Goal: Task Accomplishment & Management: Complete application form

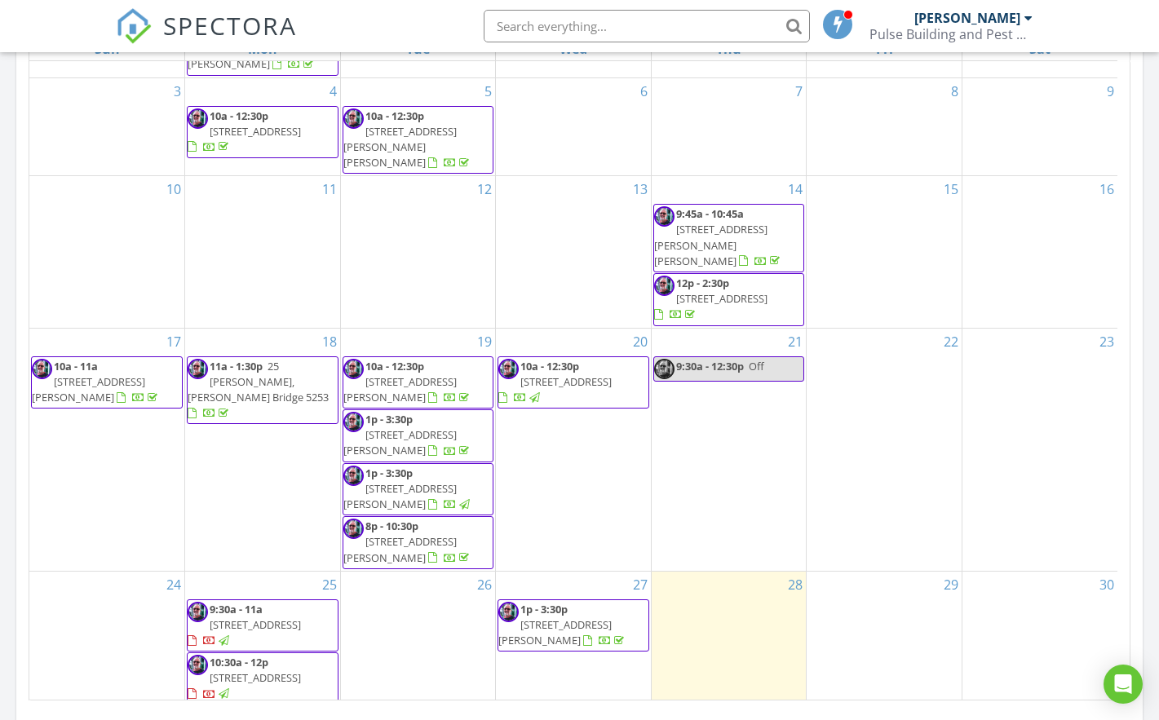
scroll to position [796, 0]
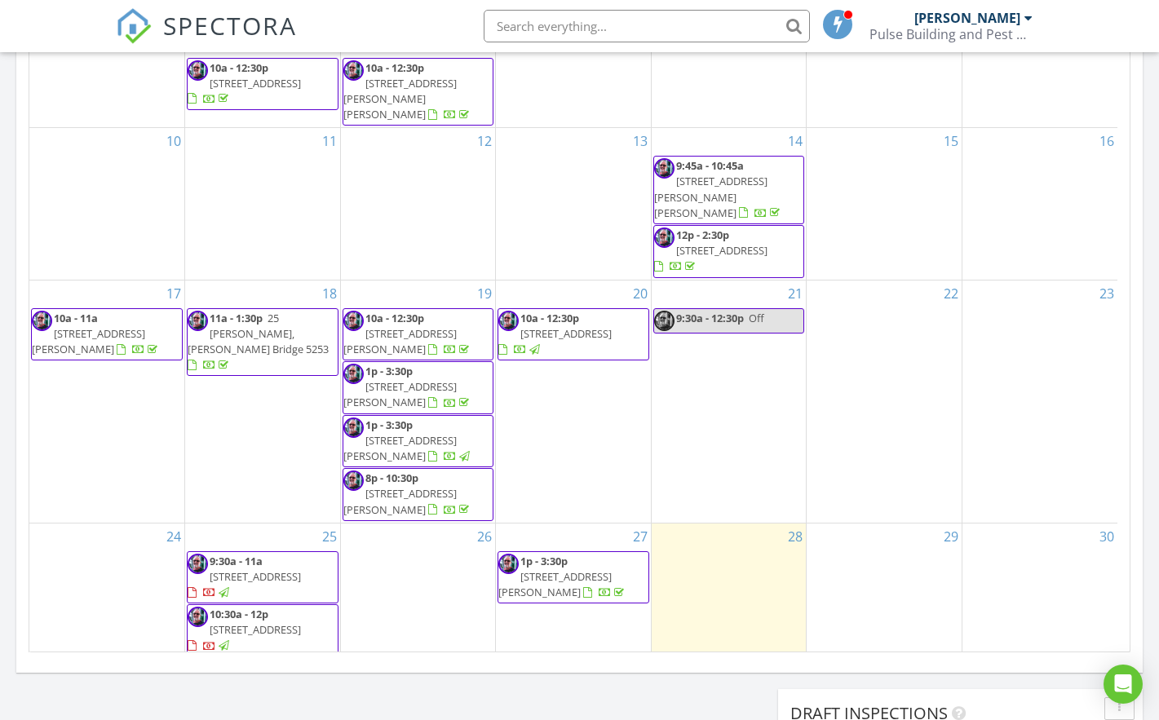
click at [264, 569] on span "10 Waninga Dr 1a, Holden Hill 5088" at bounding box center [255, 576] width 91 height 15
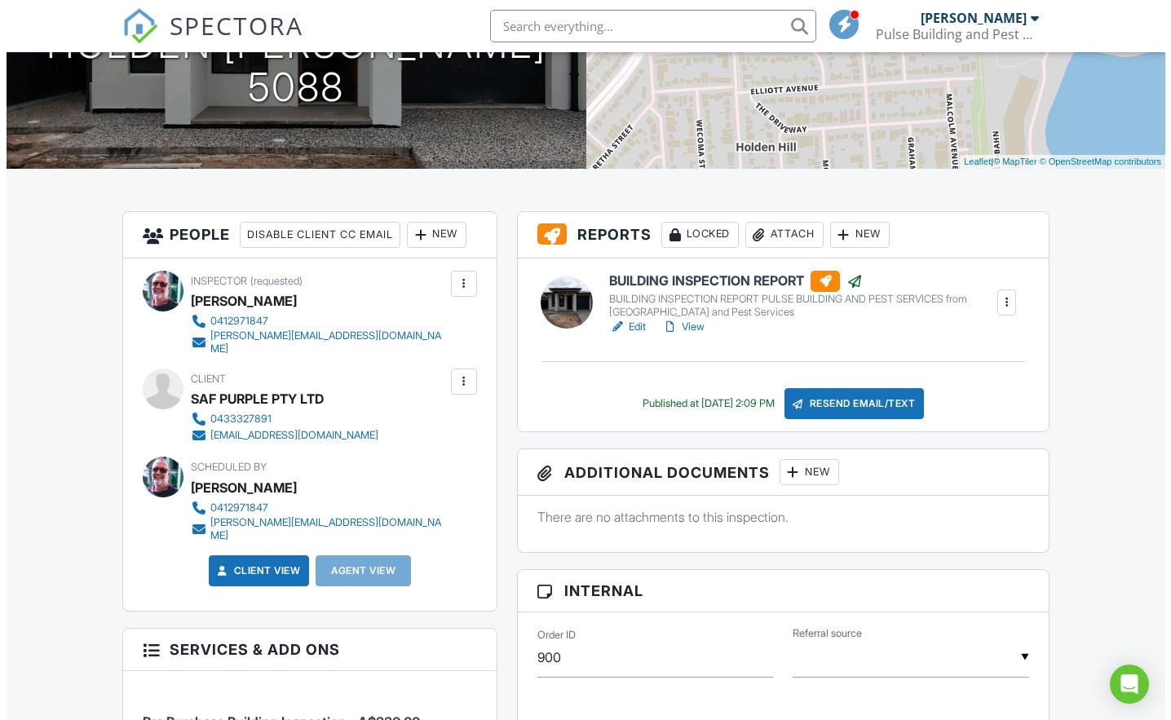
scroll to position [291, 0]
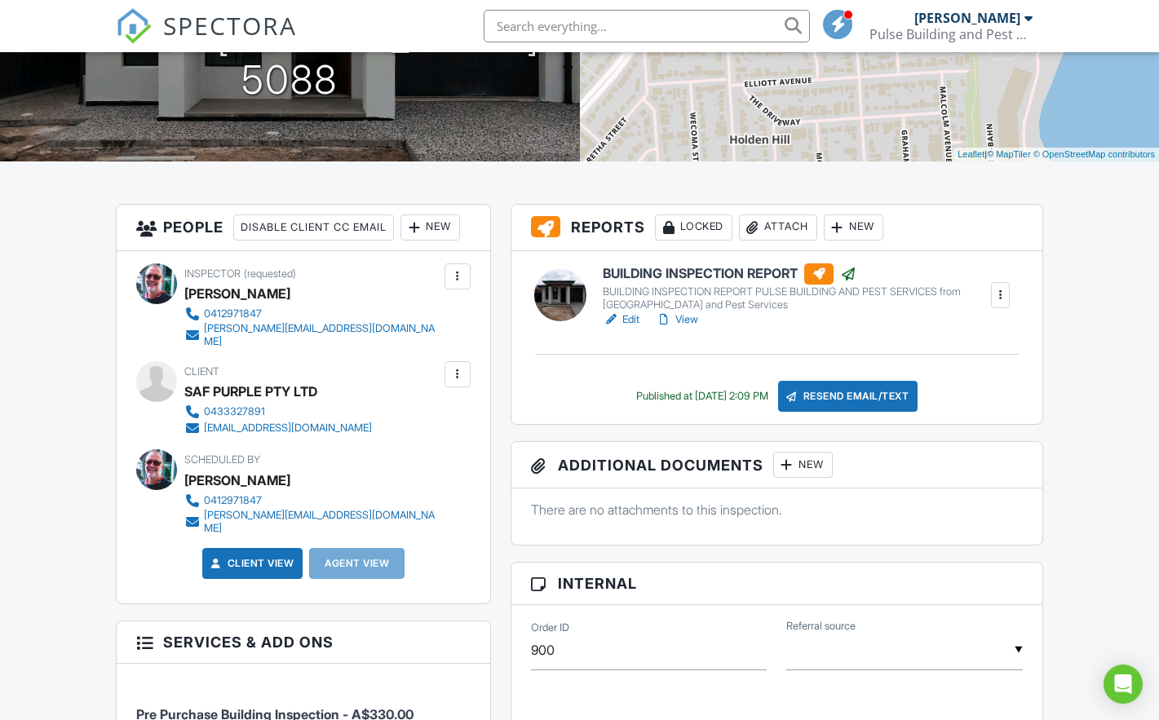
click at [453, 366] on div at bounding box center [457, 374] width 16 height 16
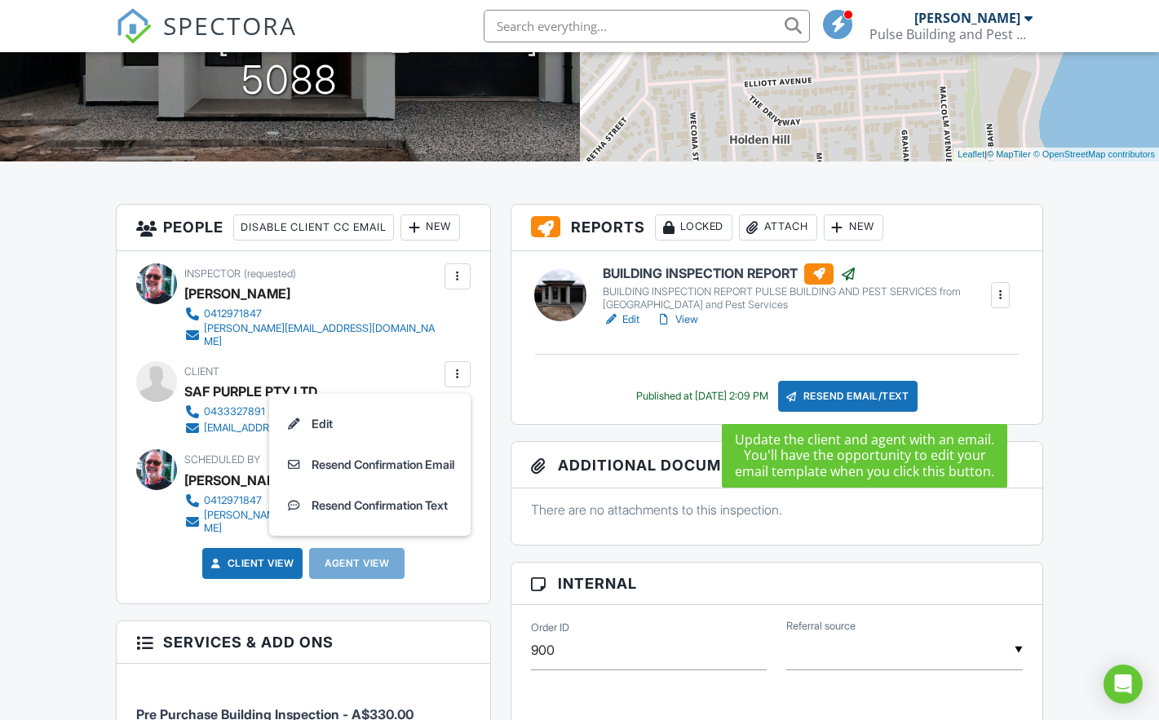
click at [842, 393] on div "Resend Email/Text" at bounding box center [848, 396] width 140 height 31
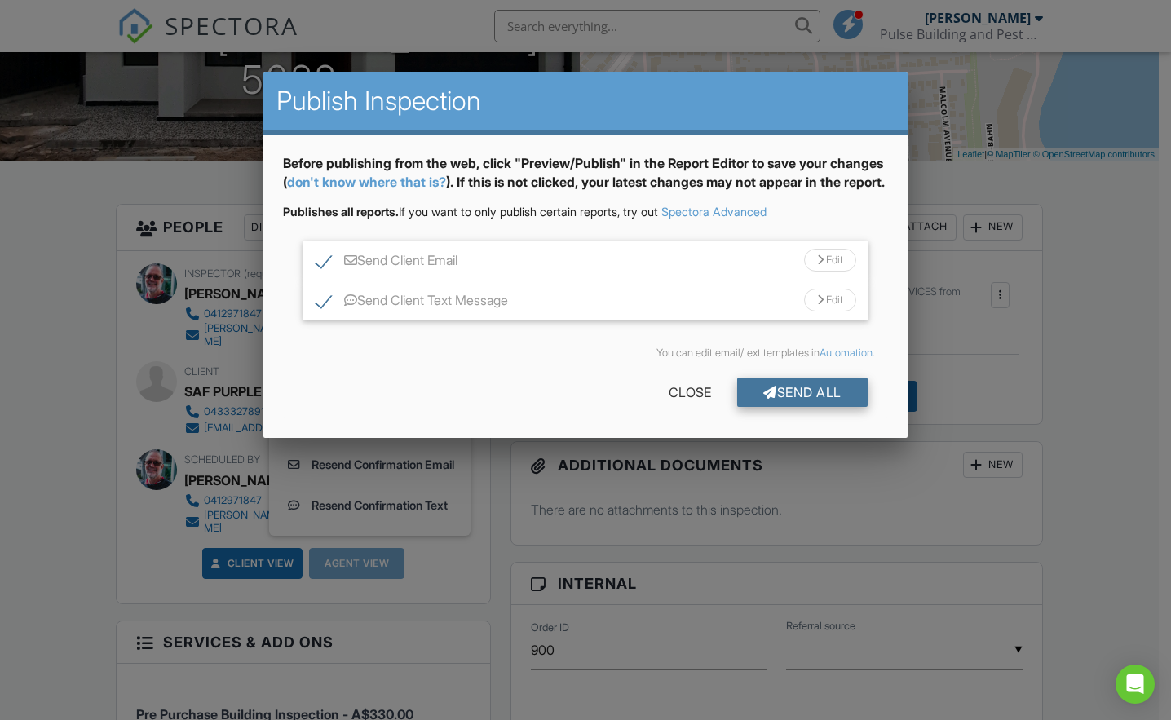
click at [790, 407] on div "Send All" at bounding box center [802, 392] width 130 height 29
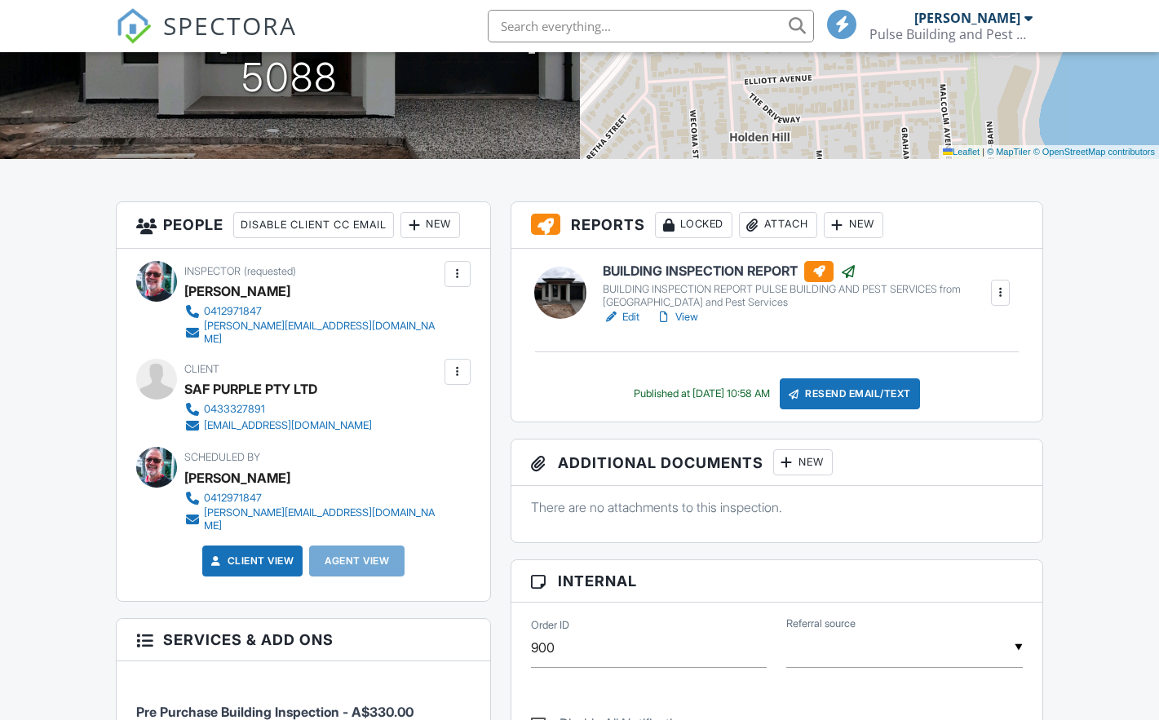
scroll to position [291, 0]
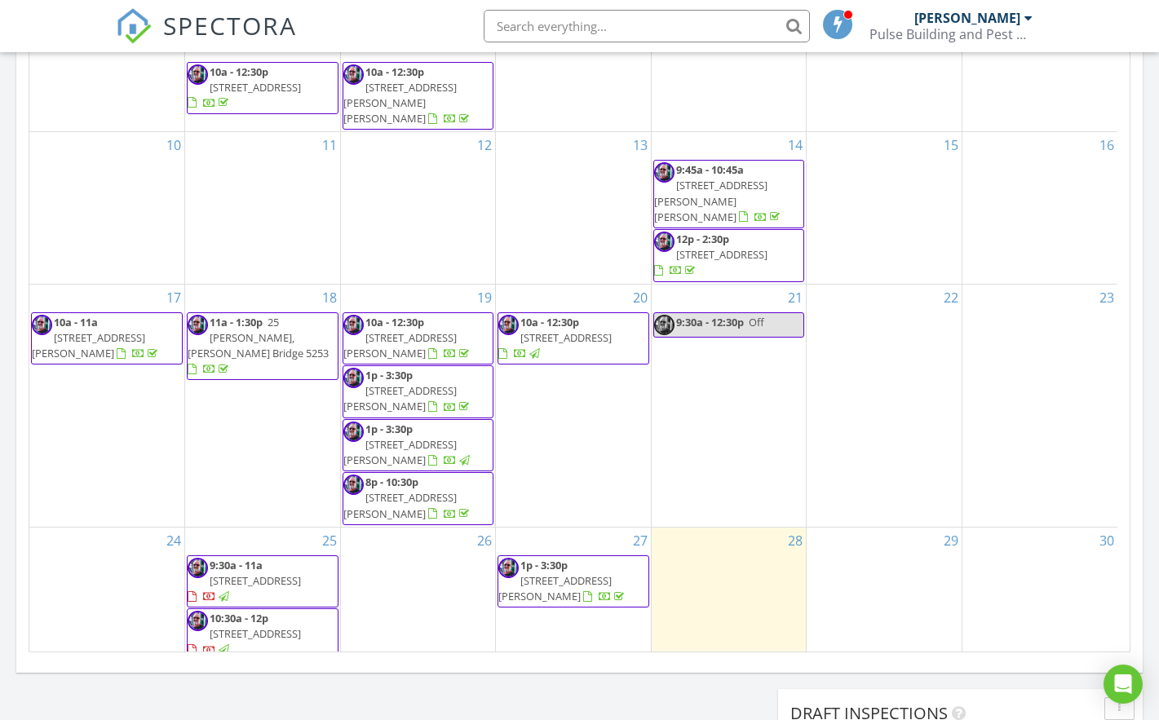
scroll to position [82, 0]
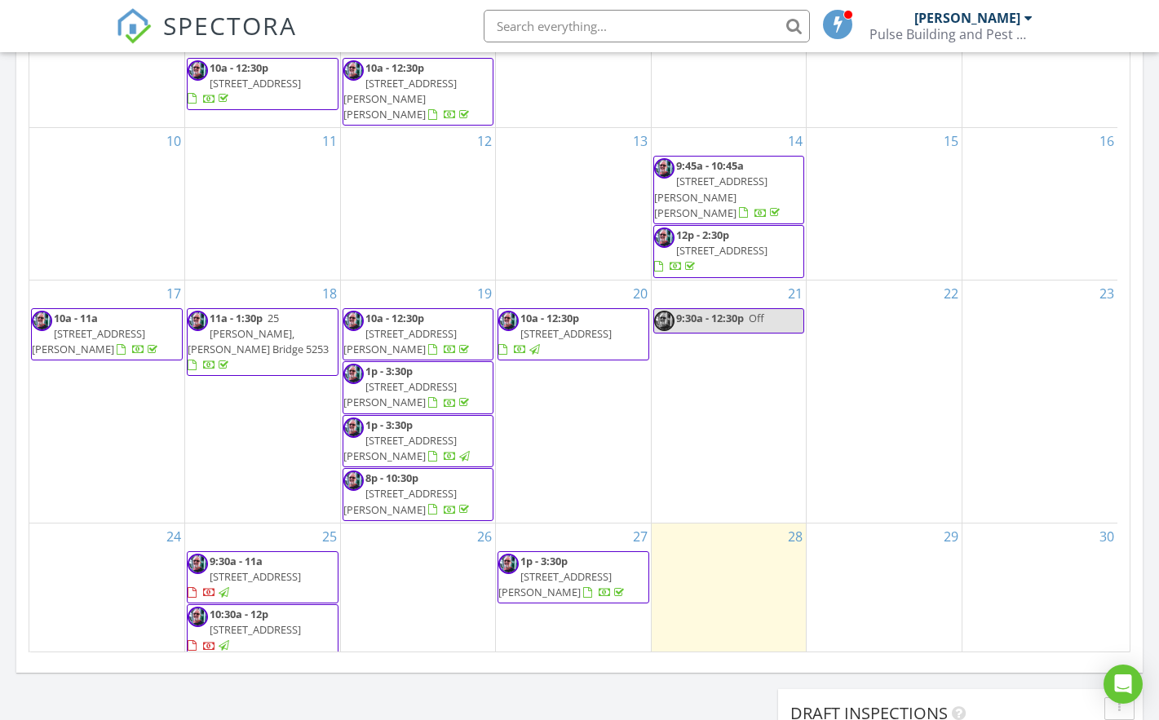
click at [254, 622] on span "10 Waninga Dr 1B, Holden Hill 5088" at bounding box center [255, 629] width 91 height 15
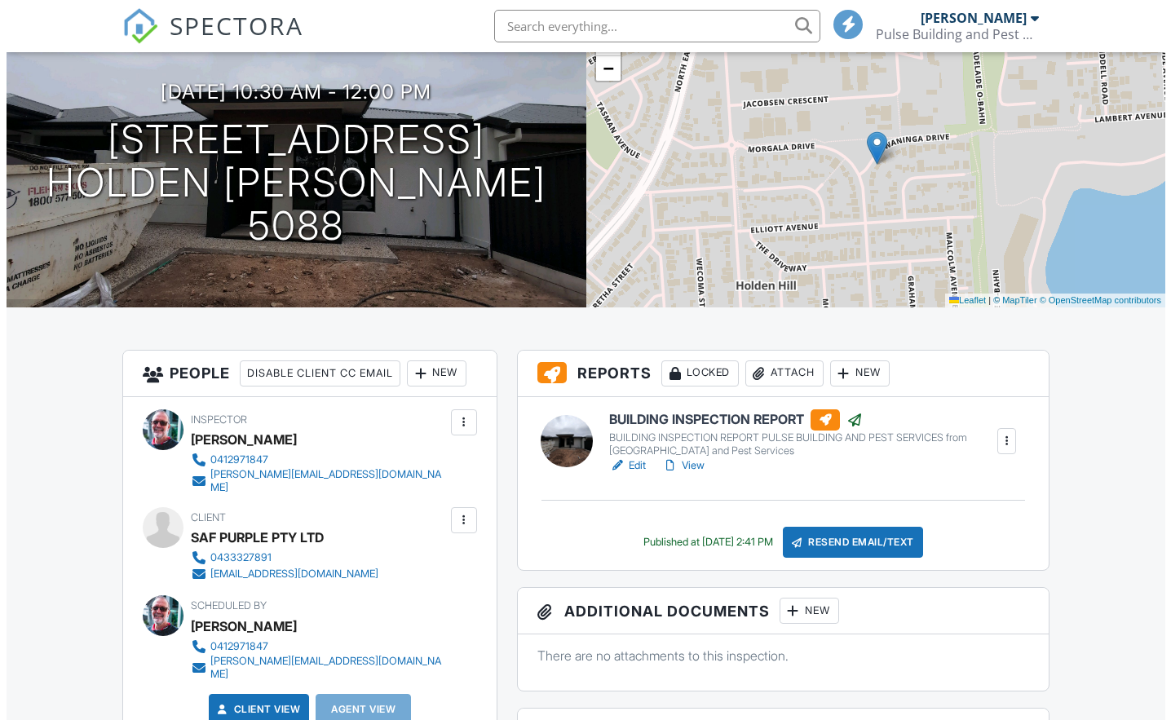
scroll to position [157, 0]
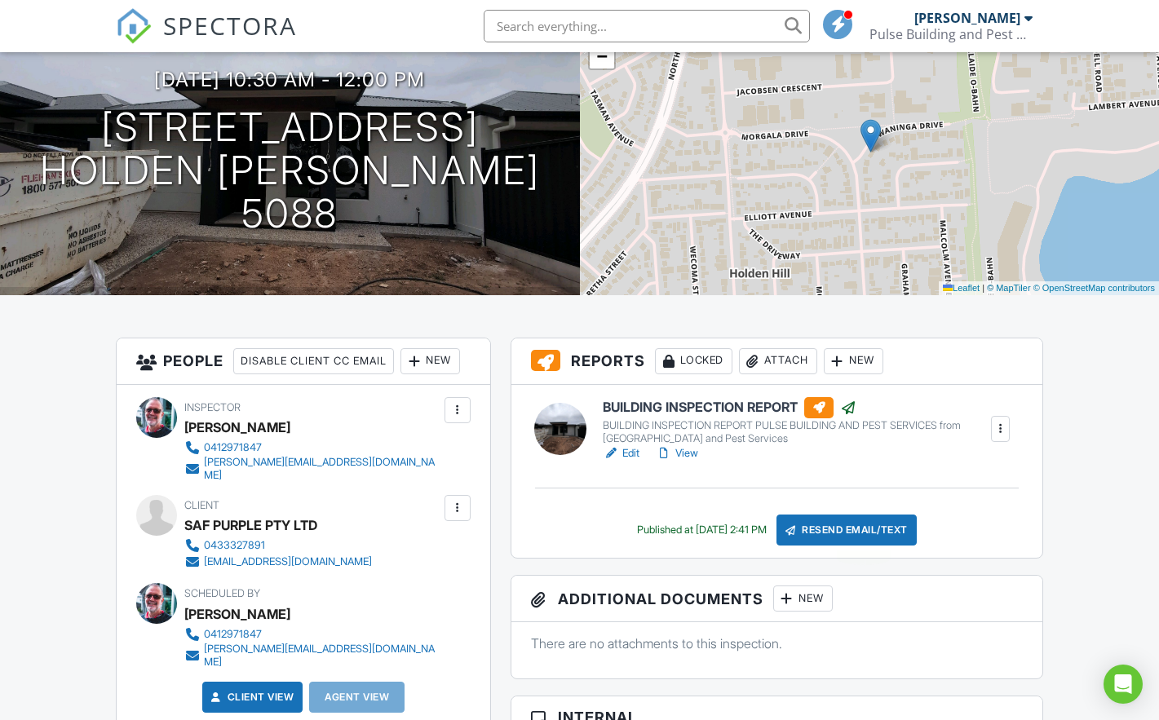
click at [869, 528] on div "Resend Email/Text" at bounding box center [846, 530] width 140 height 31
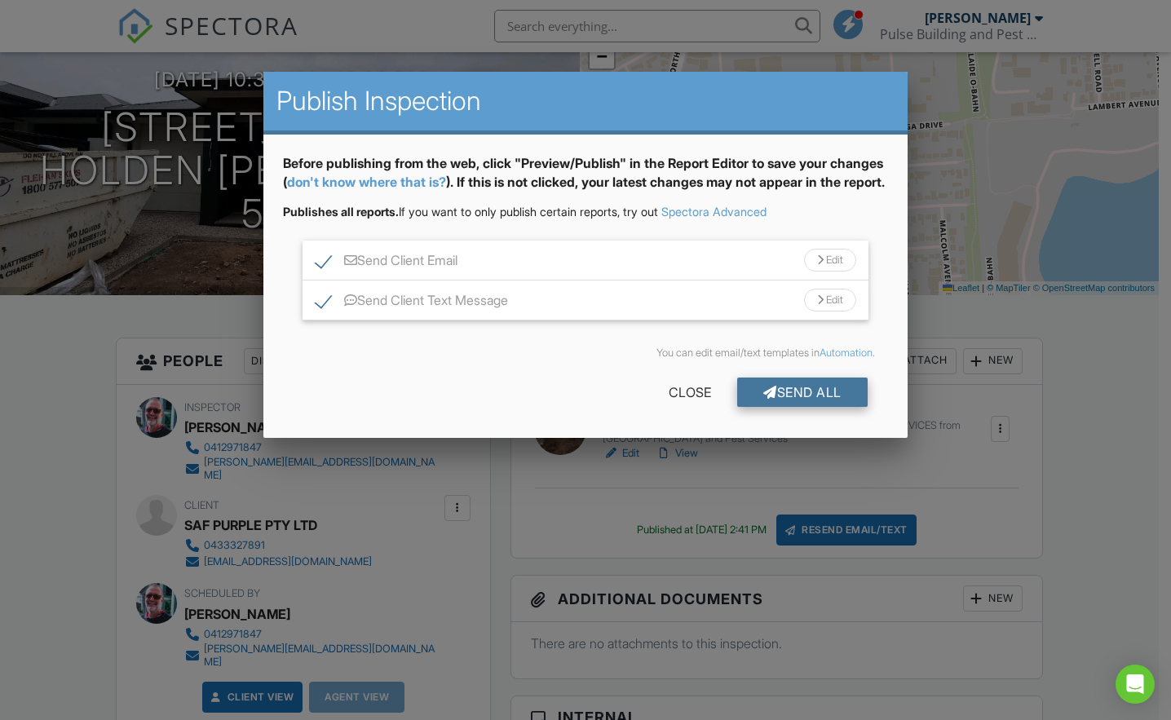
click at [808, 401] on div "Send All" at bounding box center [802, 392] width 130 height 29
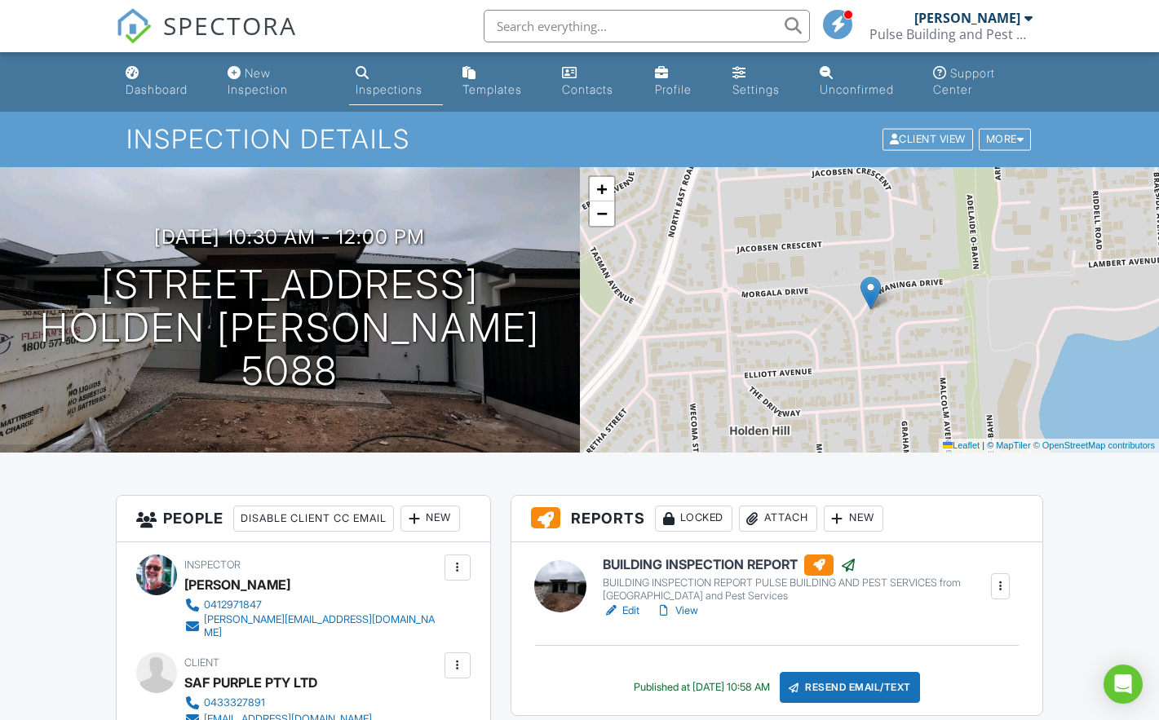
click at [152, 90] on div "Dashboard" at bounding box center [157, 89] width 62 height 14
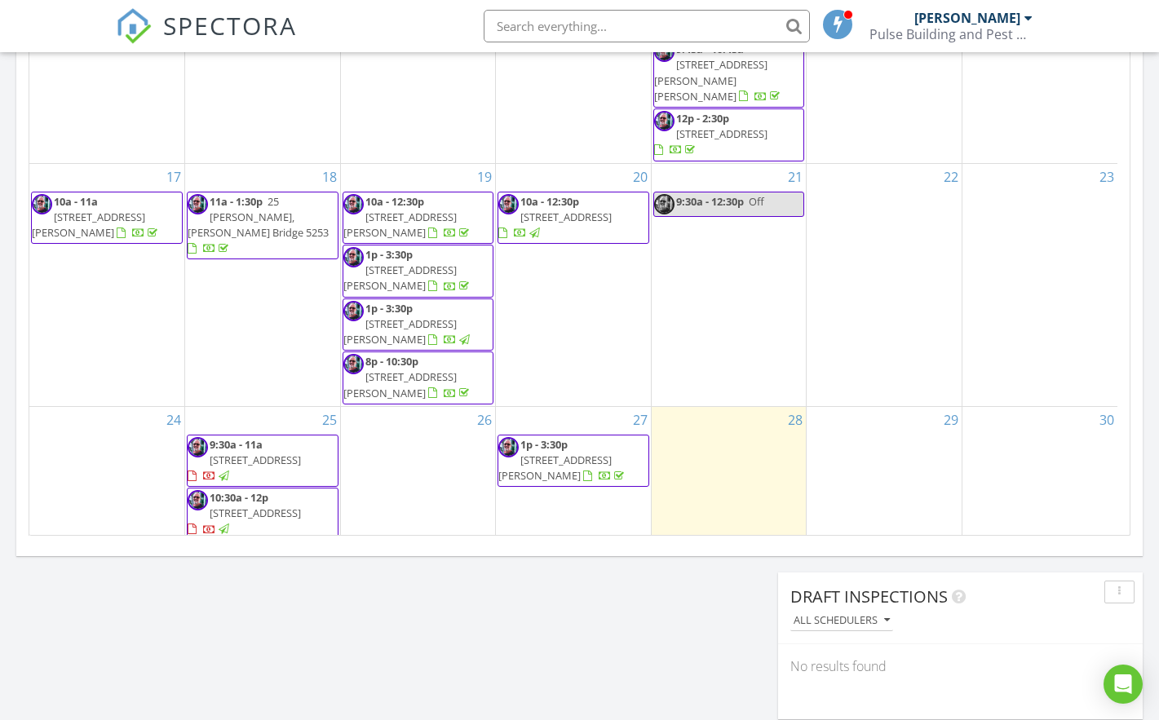
scroll to position [914, 0]
click at [861, 405] on div "29" at bounding box center [883, 472] width 155 height 135
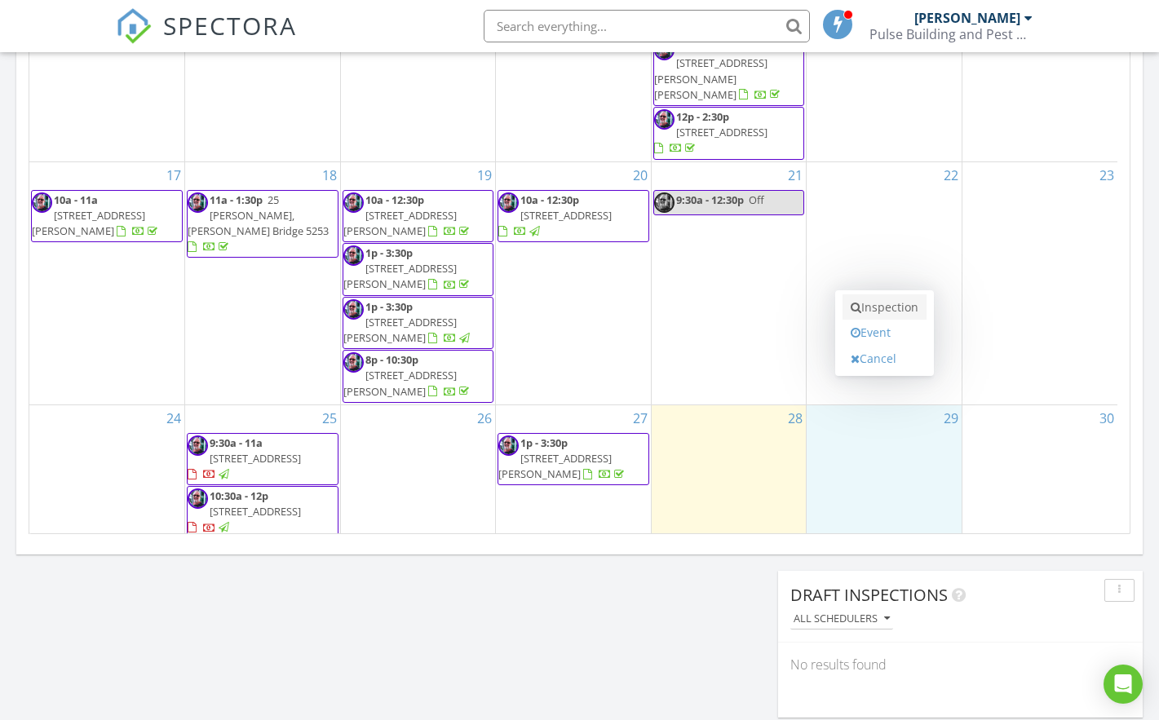
click at [877, 302] on link "Inspection" at bounding box center [884, 307] width 84 height 26
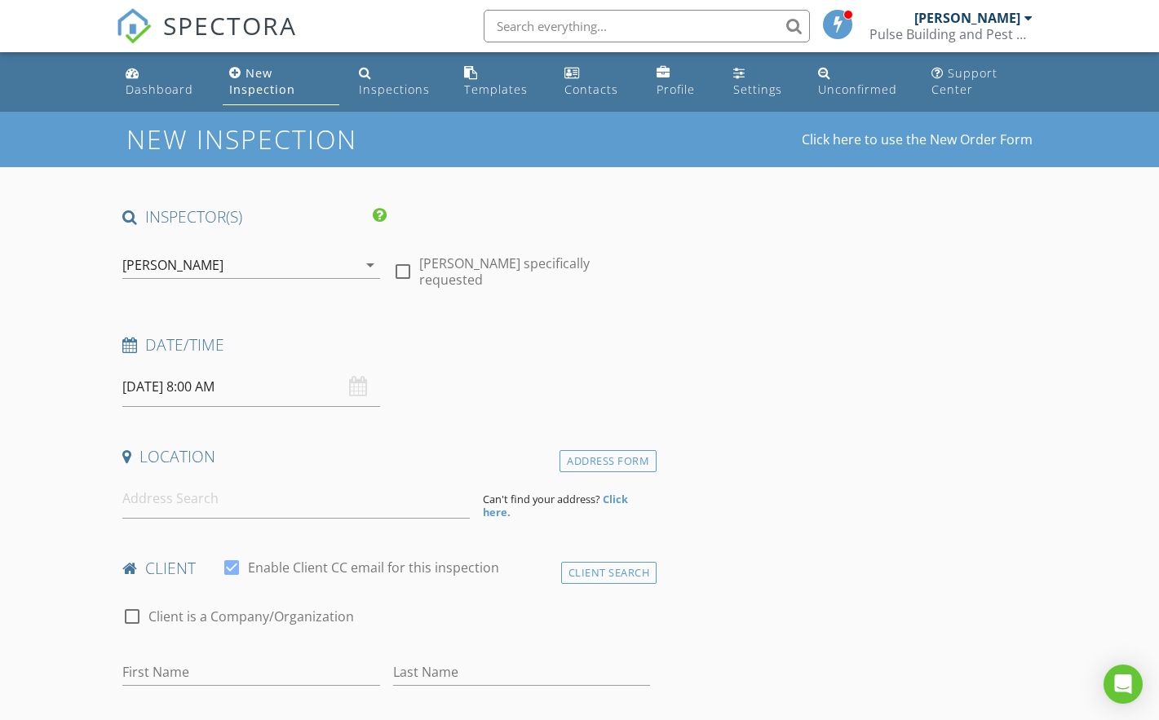
click at [371, 264] on icon "arrow_drop_down" at bounding box center [370, 265] width 20 height 20
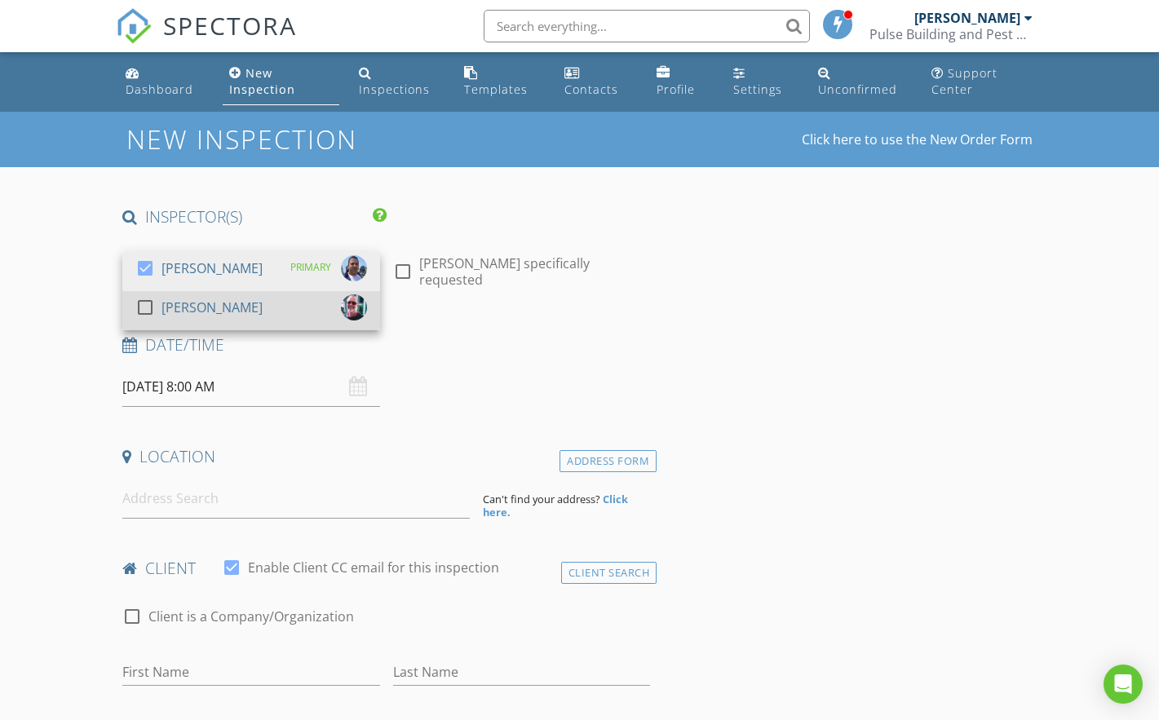
click at [144, 305] on div at bounding box center [145, 308] width 28 height 28
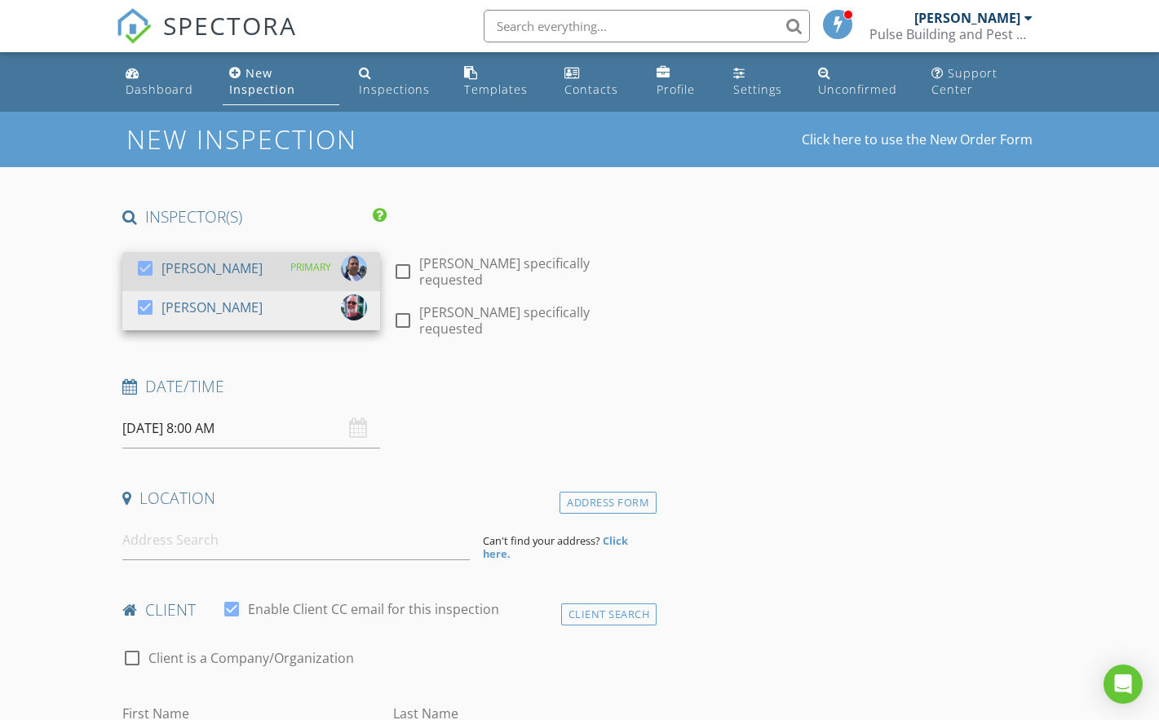
click at [144, 265] on div at bounding box center [145, 268] width 28 height 28
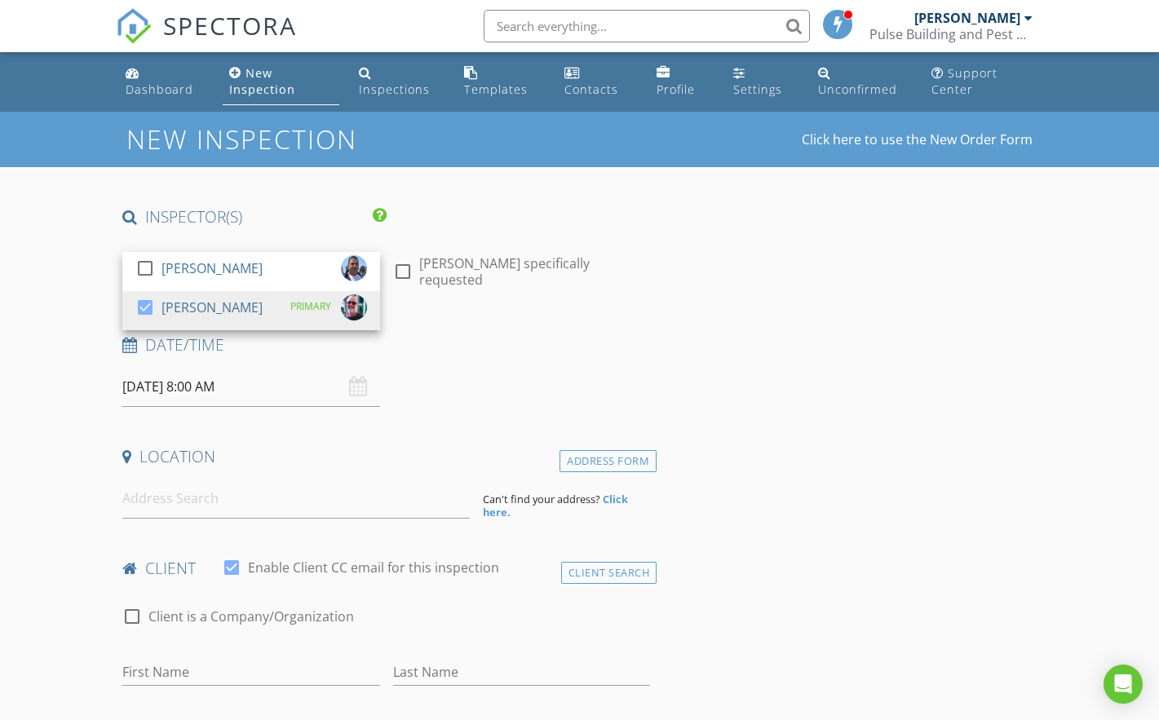
click at [216, 386] on input "[DATE] 8:00 AM" at bounding box center [251, 387] width 258 height 40
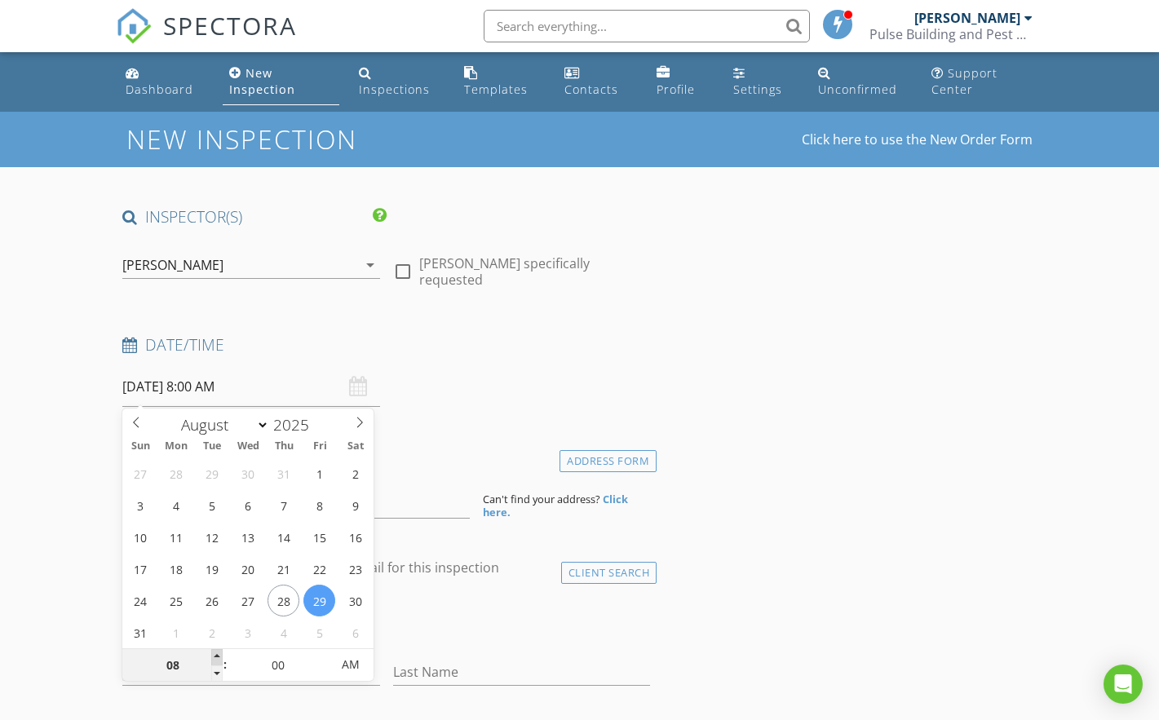
type input "09"
type input "[DATE] 9:00 AM"
click at [214, 653] on span at bounding box center [216, 657] width 11 height 16
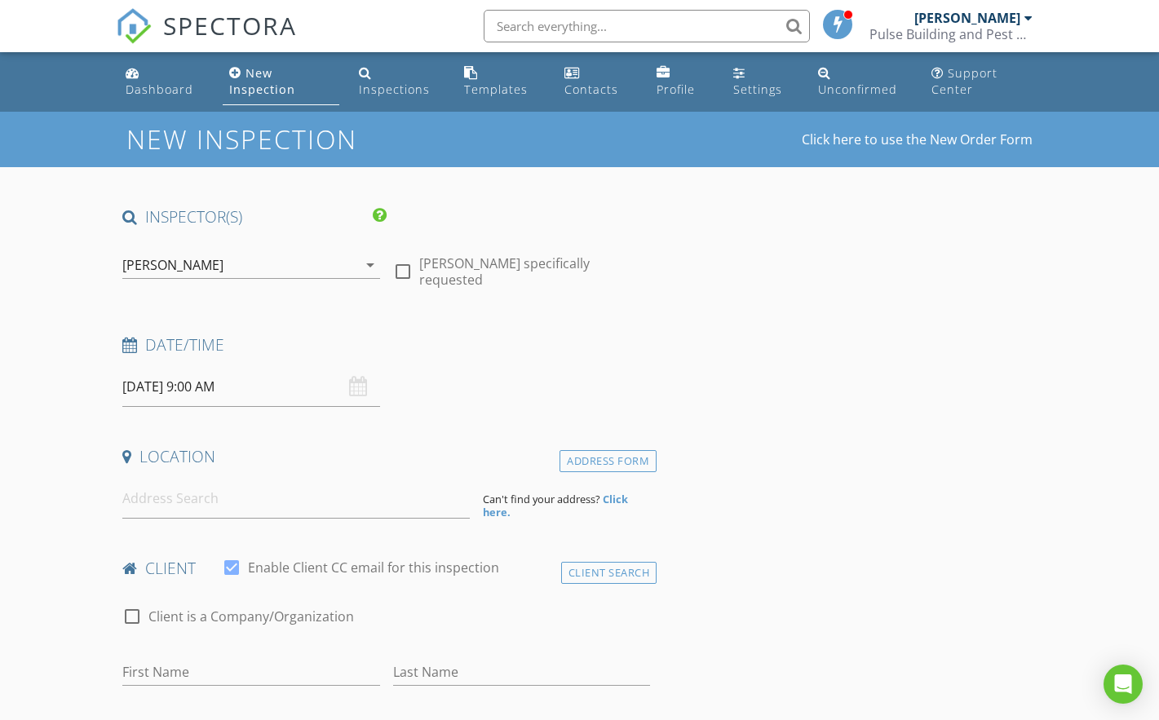
click at [440, 604] on div "check_box_outline_blank Client is a Company/Organization" at bounding box center [386, 624] width 528 height 42
click at [223, 495] on input at bounding box center [295, 499] width 347 height 40
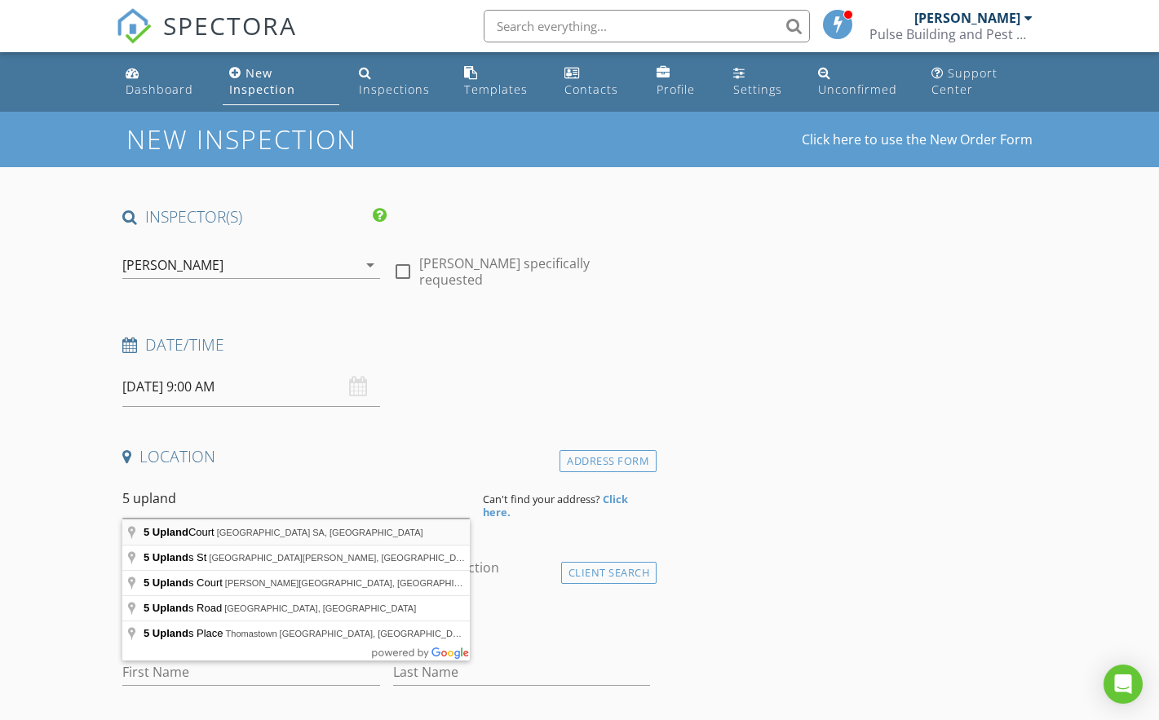
type input "[STREET_ADDRESS]"
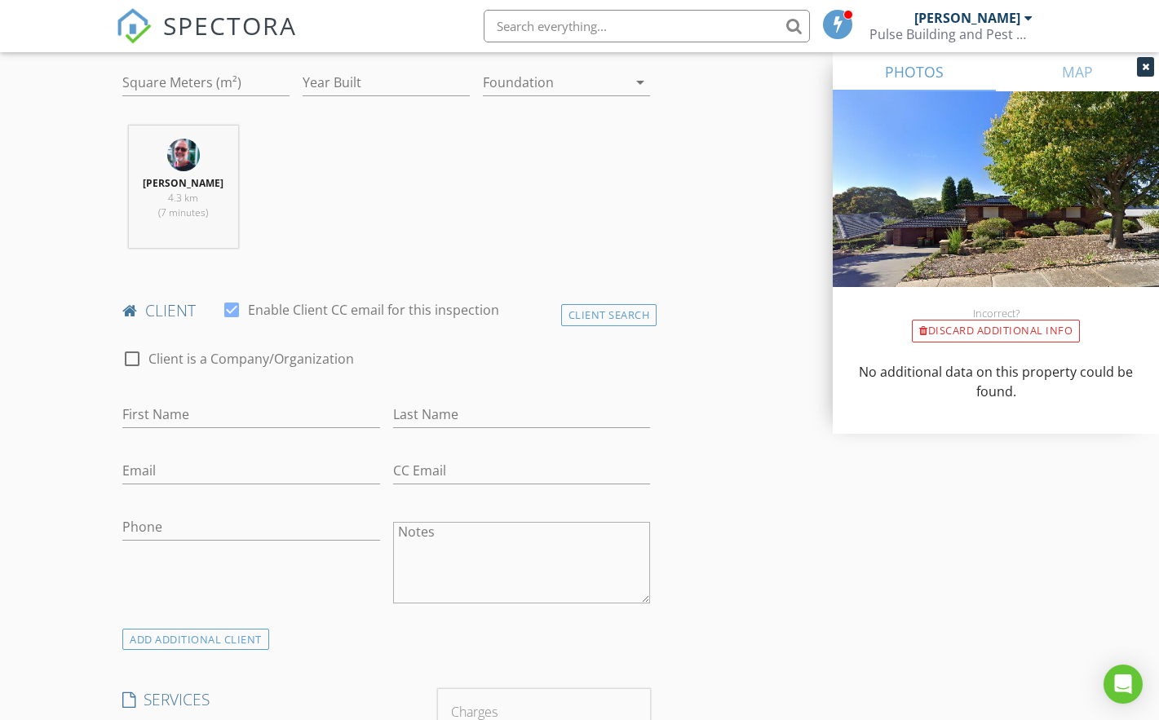
scroll to position [612, 0]
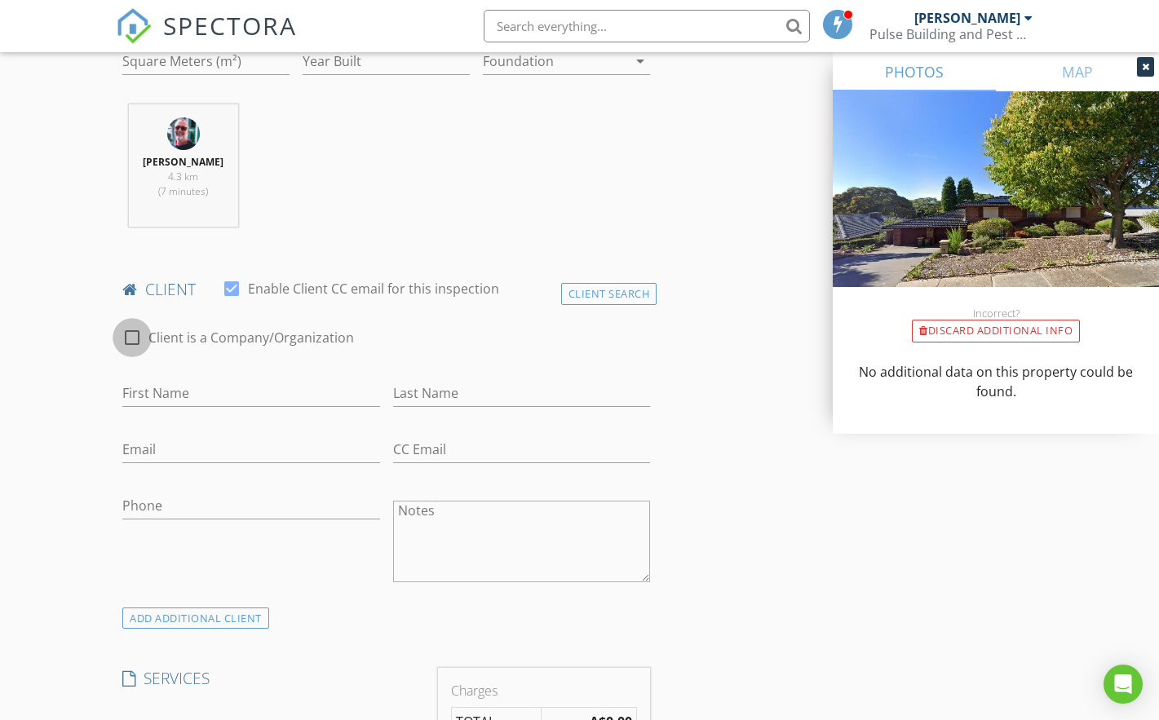
click at [135, 336] on div at bounding box center [132, 338] width 28 height 28
click at [134, 331] on div at bounding box center [132, 338] width 28 height 28
checkbox input "false"
click at [209, 391] on input "First Name" at bounding box center [251, 393] width 258 height 27
drag, startPoint x: 130, startPoint y: 395, endPoint x: 121, endPoint y: 395, distance: 9.8
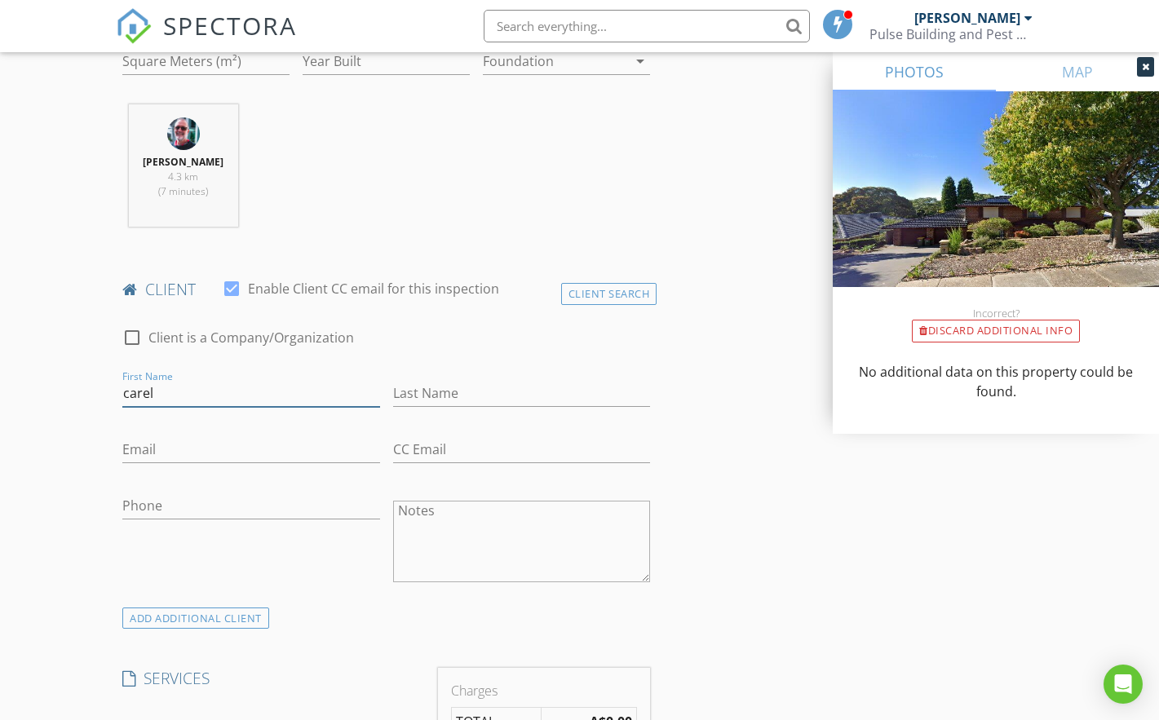
click at [121, 395] on div "First Name carel" at bounding box center [251, 395] width 271 height 56
type input "Carel"
click at [471, 395] on input "Last Name" at bounding box center [522, 393] width 258 height 27
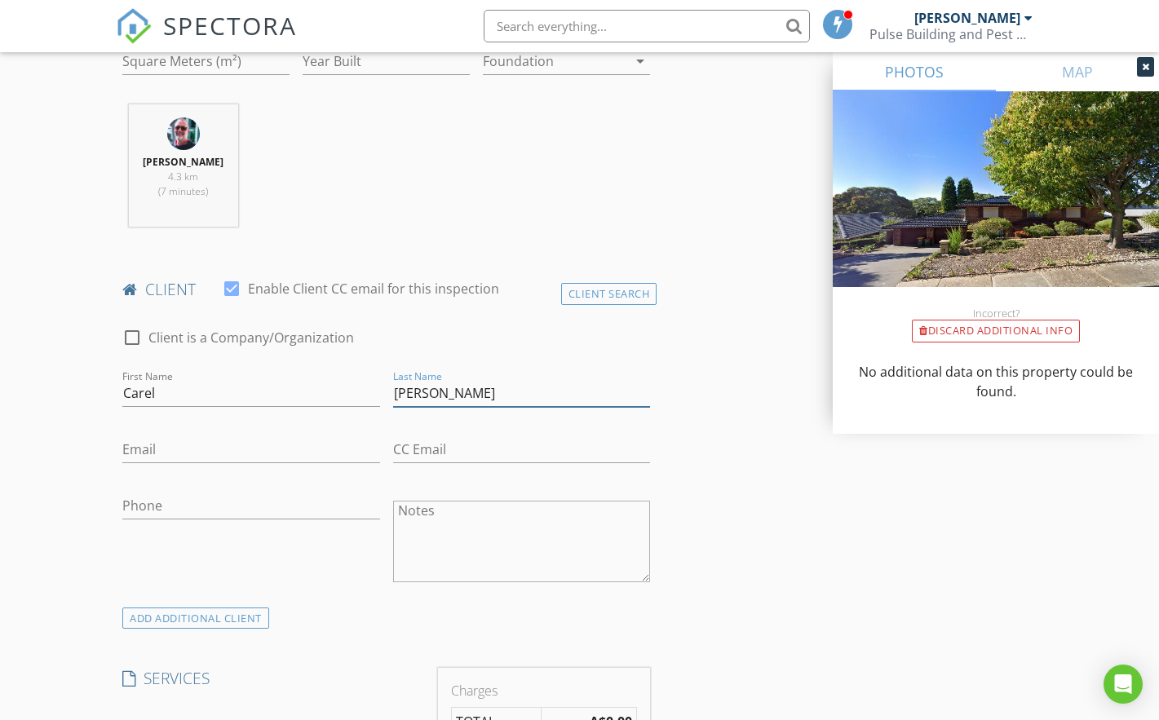
type input "[PERSON_NAME]"
click at [232, 453] on input "Email" at bounding box center [251, 449] width 258 height 27
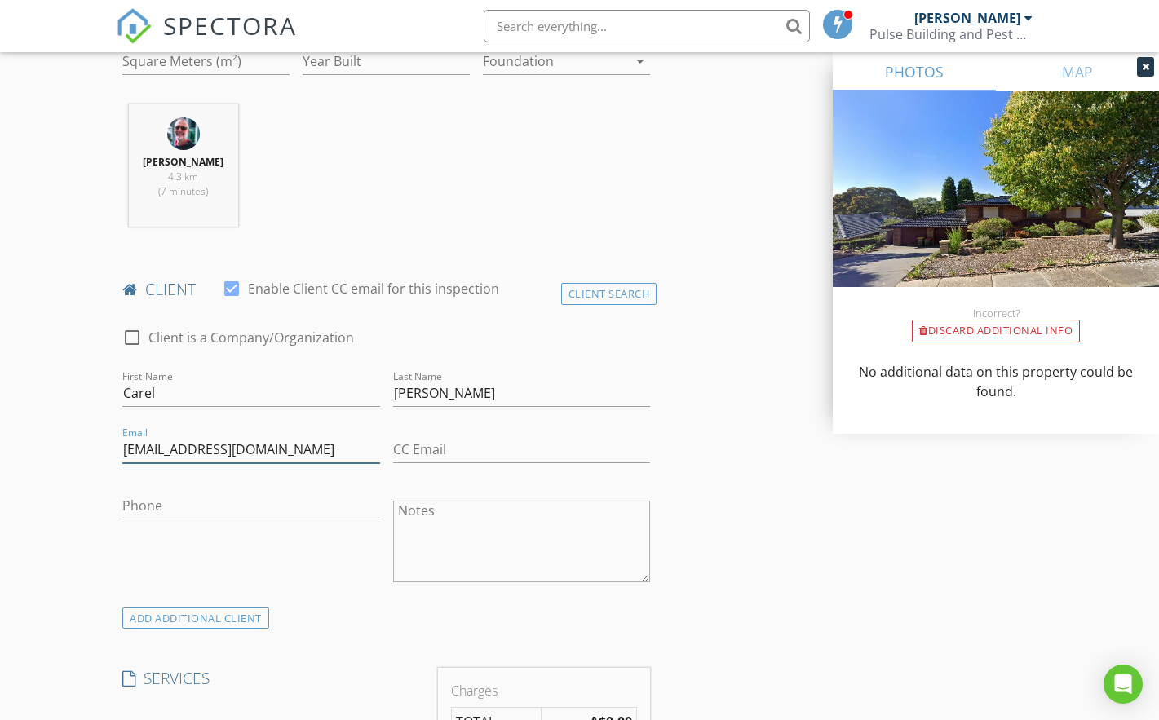
type input "CarelfCoetzee@gmail.com"
click at [179, 497] on input "Phone" at bounding box center [251, 506] width 258 height 27
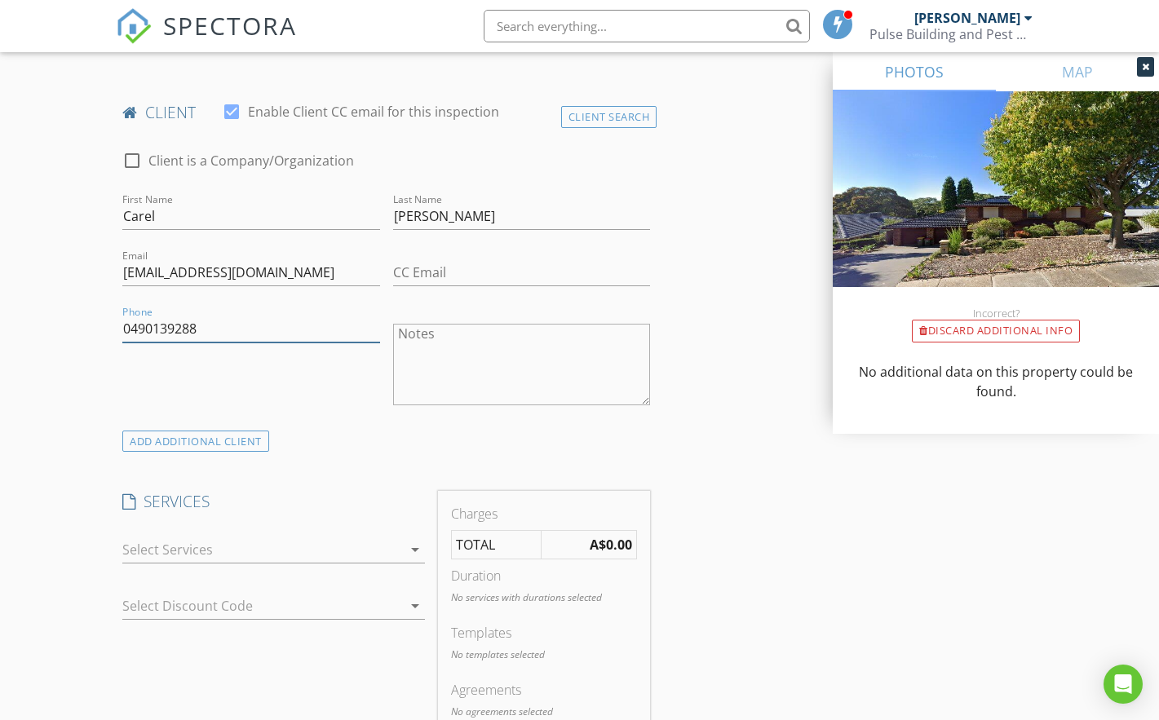
scroll to position [793, 0]
type input "0490139288"
click at [413, 546] on icon "arrow_drop_down" at bounding box center [415, 546] width 20 height 20
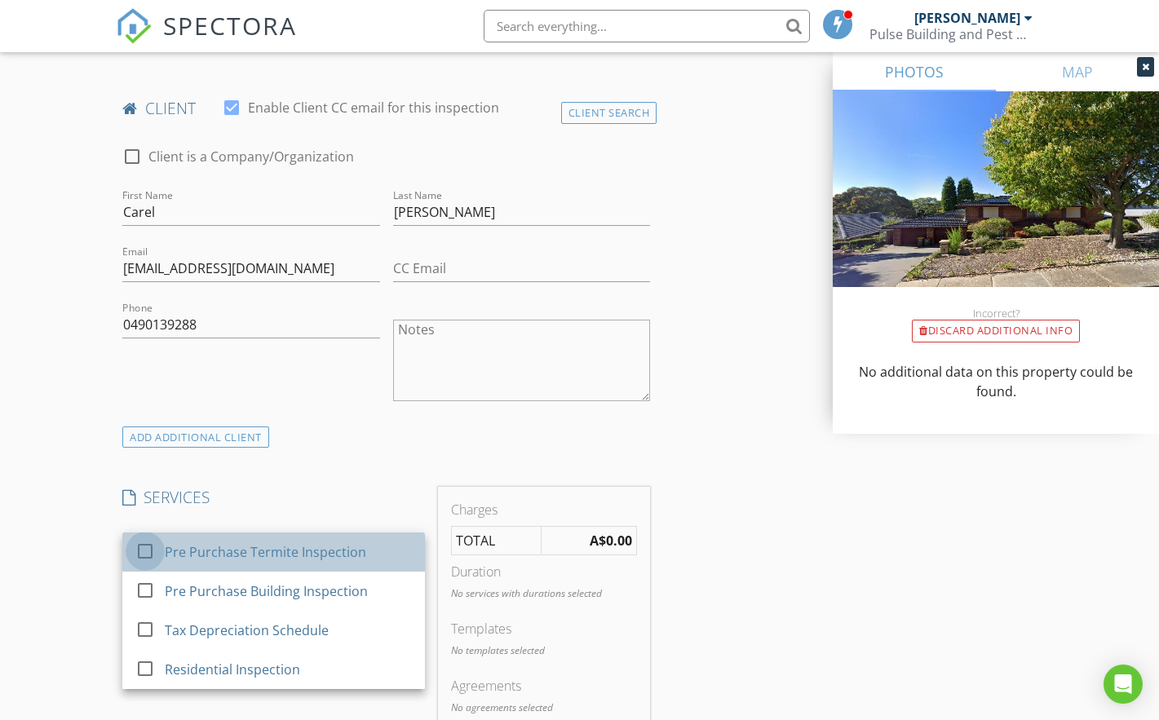
click at [148, 548] on div at bounding box center [145, 551] width 28 height 28
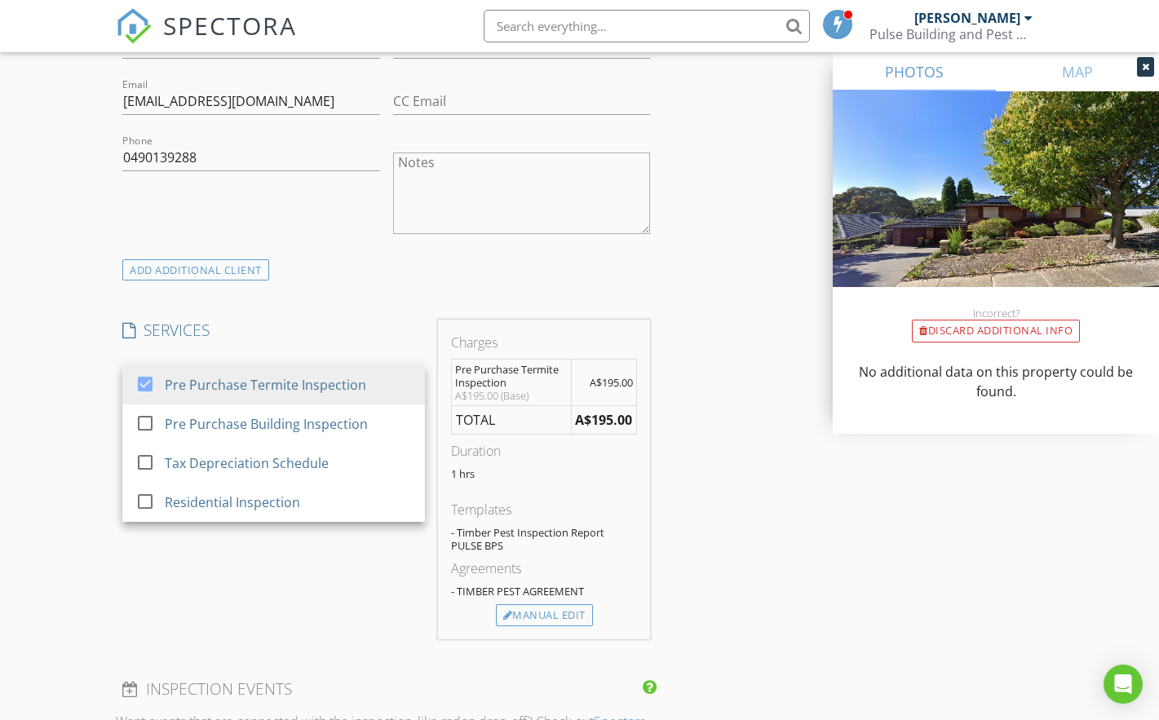
scroll to position [1125, 0]
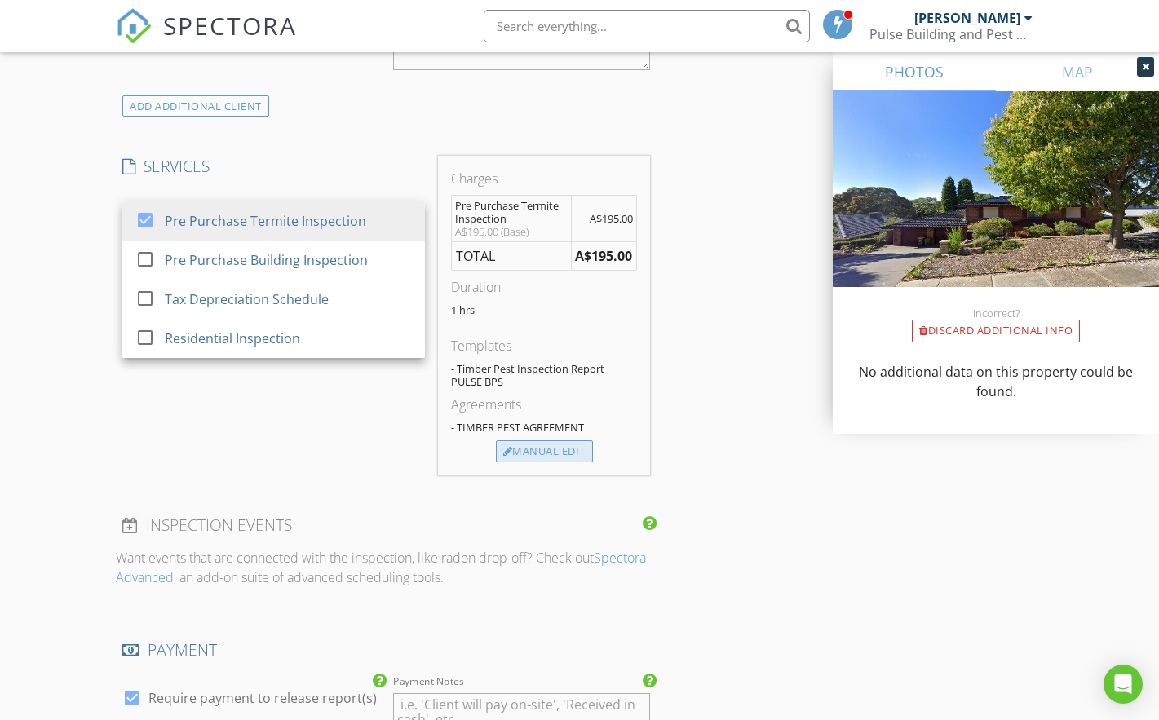
click at [539, 450] on div "Manual Edit" at bounding box center [544, 451] width 97 height 23
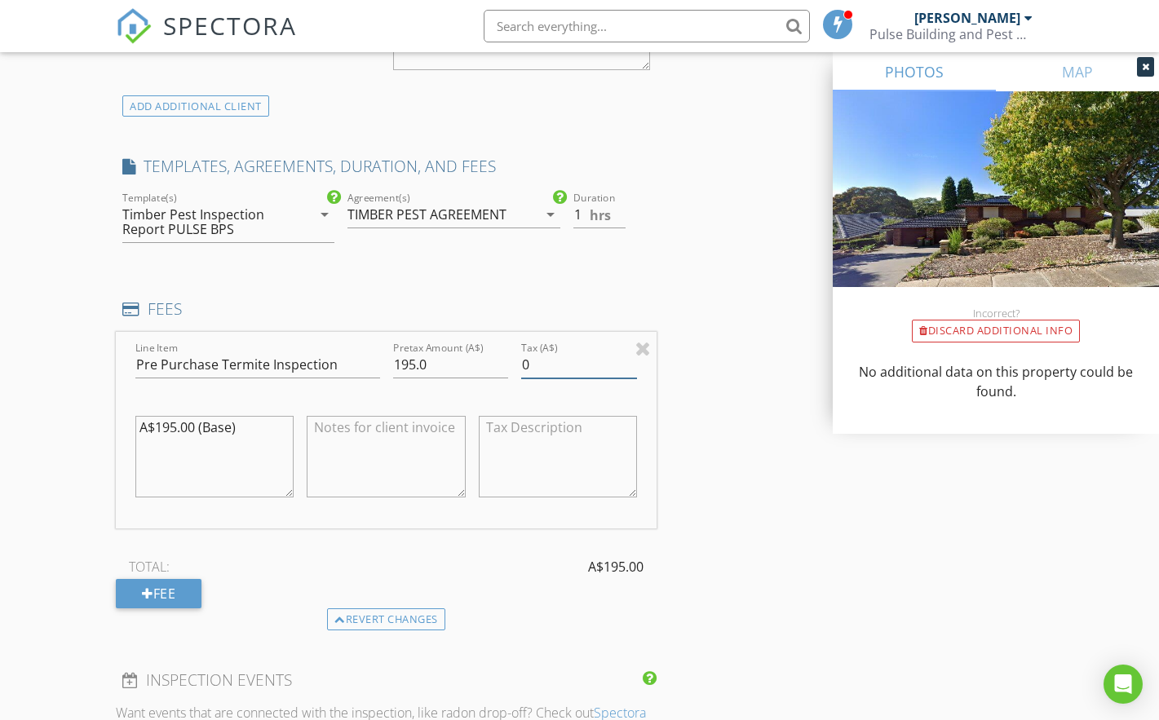
click at [541, 367] on input "0" at bounding box center [579, 364] width 116 height 27
drag, startPoint x: 541, startPoint y: 367, endPoint x: 495, endPoint y: 367, distance: 45.7
click at [495, 367] on div "Line Item Pre Purchase Termite Inspection Pretax Amount (A$) 195.0 Tax (A$) 0 A…" at bounding box center [386, 430] width 541 height 197
type input "21.82"
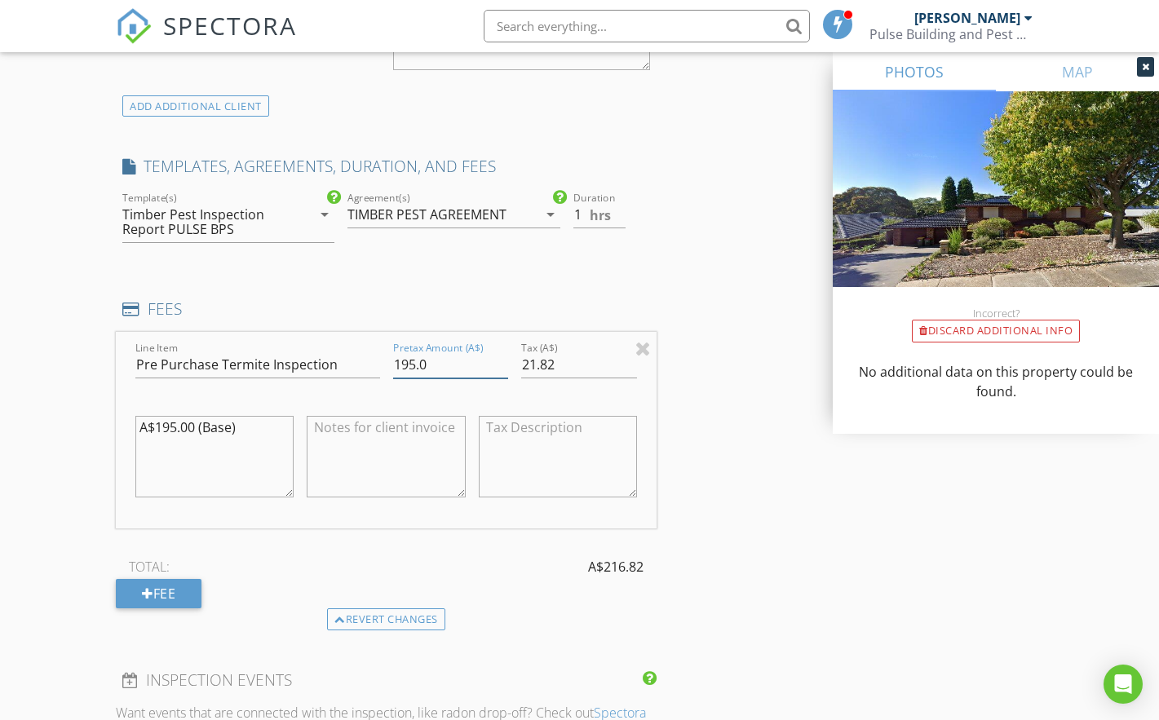
drag, startPoint x: 466, startPoint y: 364, endPoint x: 391, endPoint y: 365, distance: 75.8
click at [391, 365] on div "Pretax Amount (A$) 195.0" at bounding box center [451, 366] width 129 height 56
click at [433, 361] on input "195.0" at bounding box center [451, 364] width 116 height 27
drag, startPoint x: 433, startPoint y: 361, endPoint x: 329, endPoint y: 367, distance: 104.5
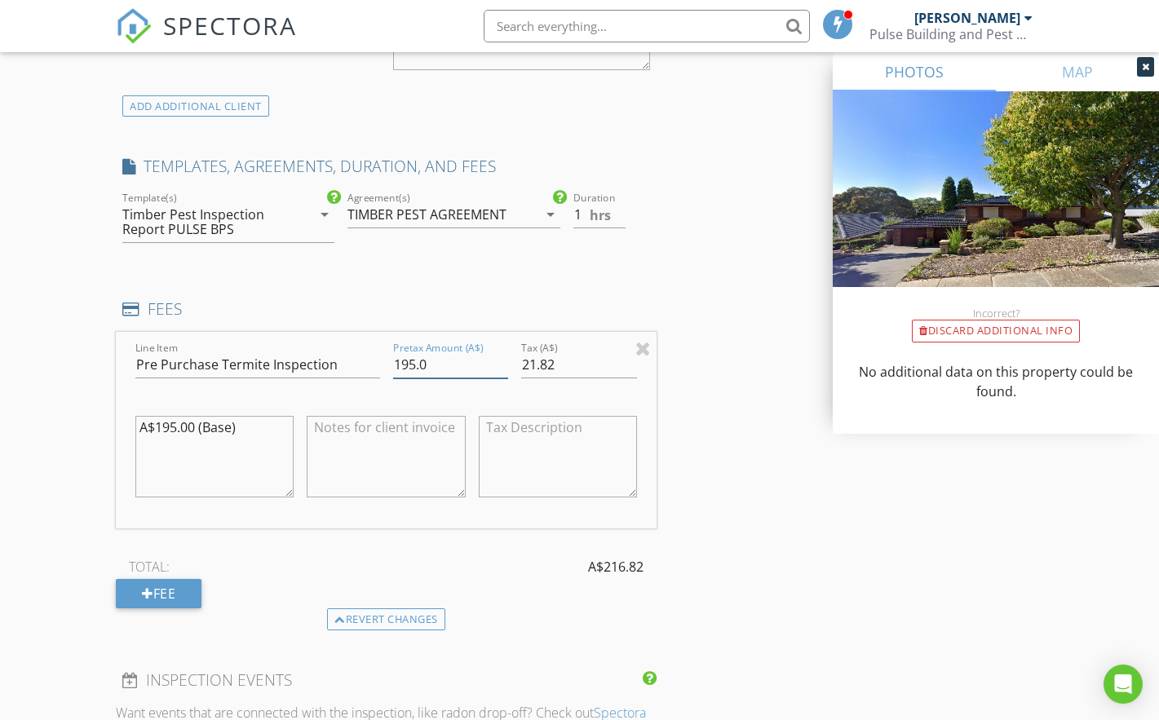
click at [329, 367] on div "Line Item Pre Purchase Termite Inspection Pretax Amount (A$) 195.0 Tax (A$) 21.…" at bounding box center [386, 430] width 541 height 197
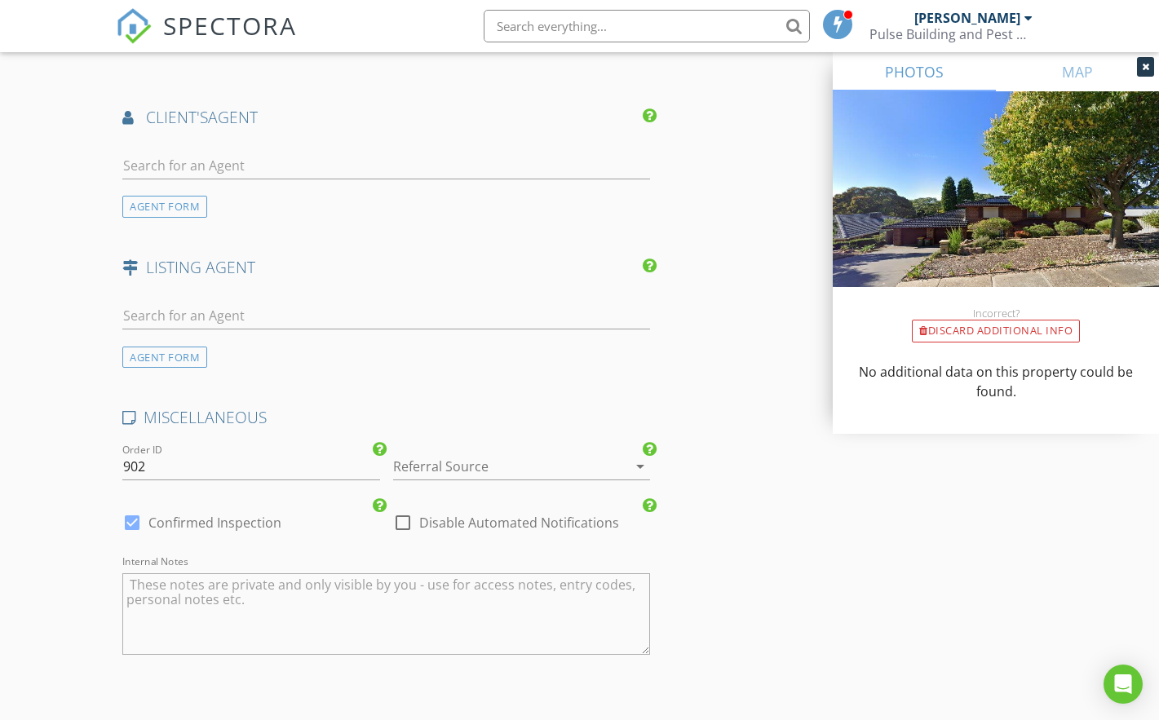
scroll to position [2035, 0]
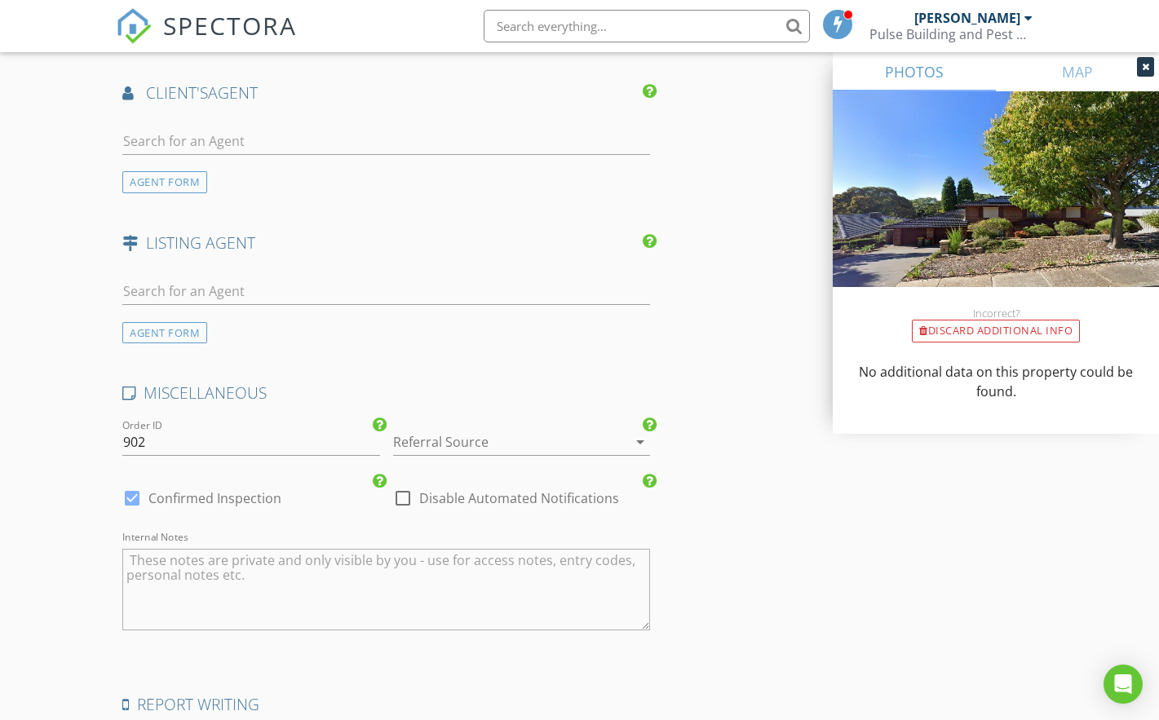
type input "218.18"
click at [392, 496] on div at bounding box center [403, 498] width 28 height 28
checkbox input "true"
click at [457, 439] on div at bounding box center [499, 442] width 212 height 26
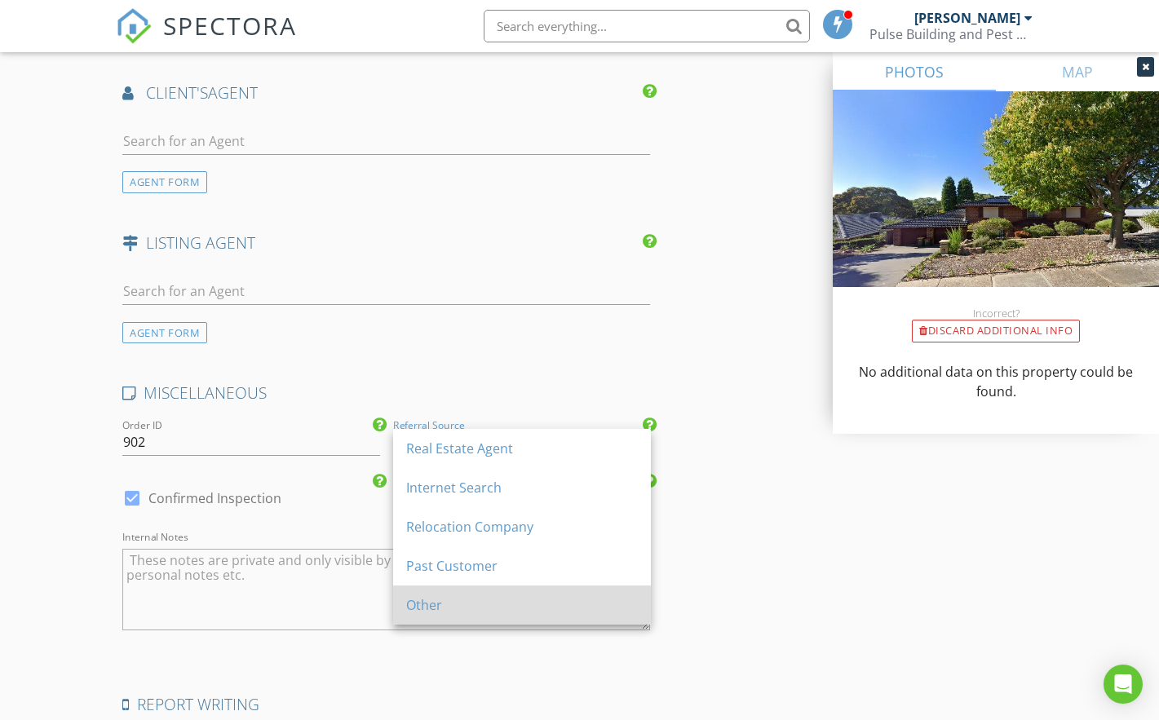
click at [430, 604] on div "Other" at bounding box center [522, 605] width 232 height 20
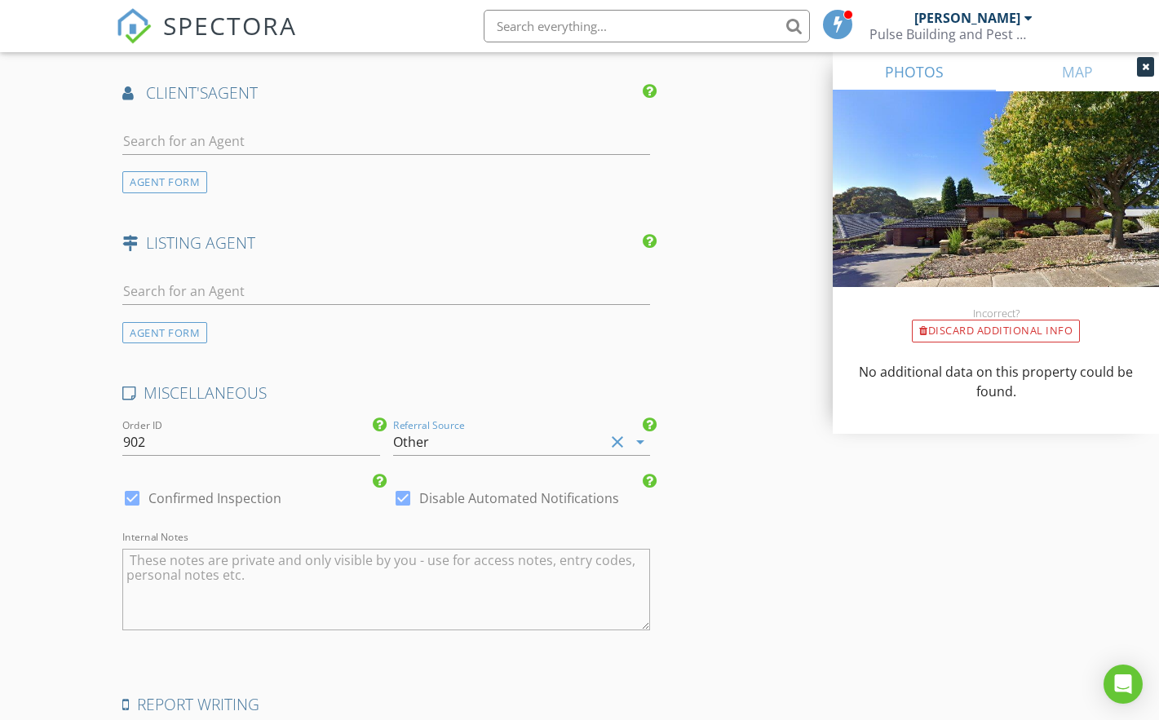
click at [295, 576] on textarea "Internal Notes" at bounding box center [386, 590] width 528 height 82
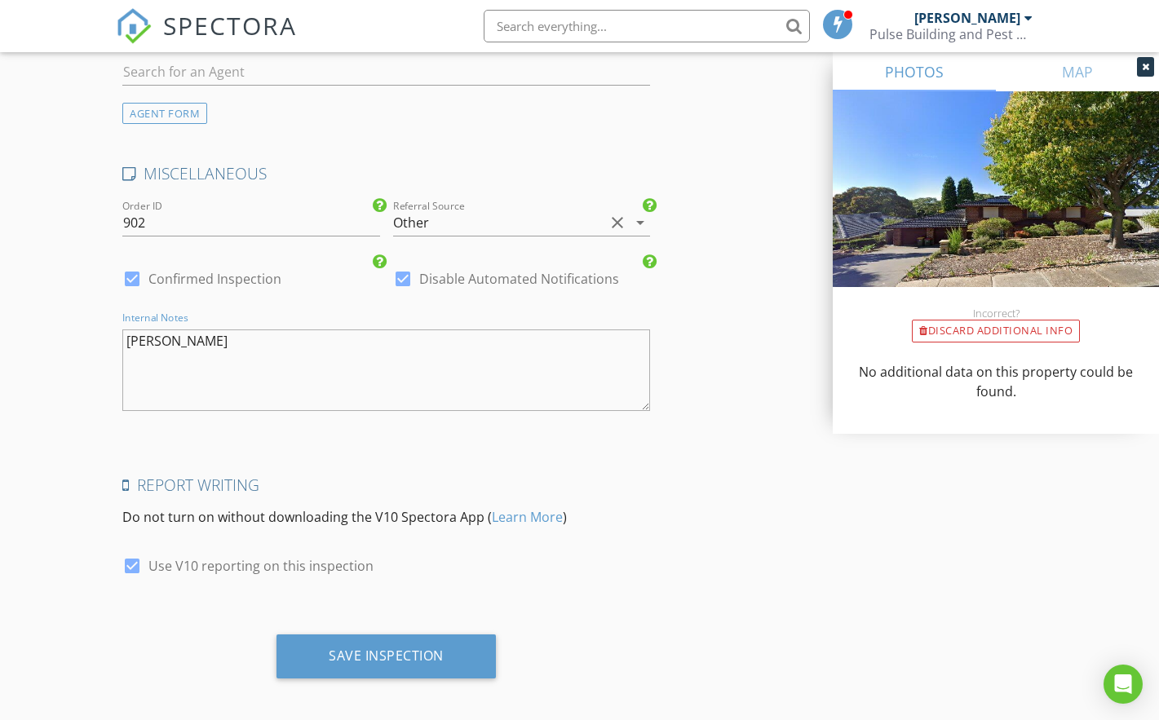
scroll to position [2264, 0]
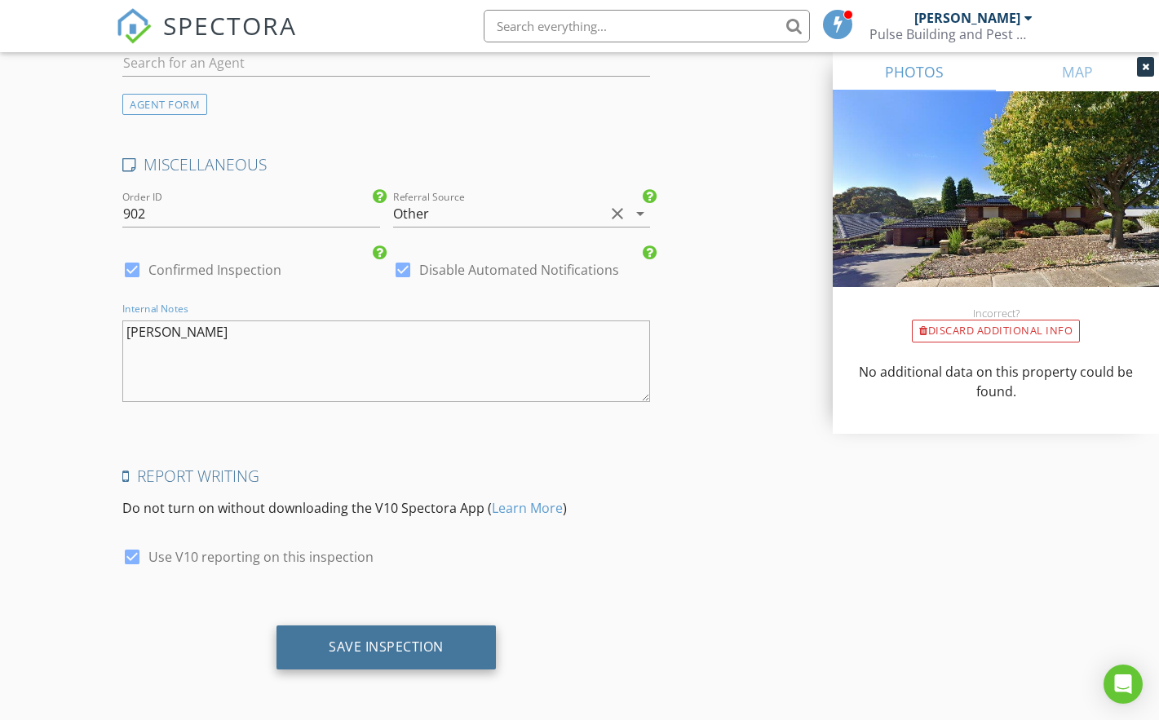
type textarea "[PERSON_NAME]"
click at [371, 643] on div "Save Inspection" at bounding box center [386, 646] width 115 height 16
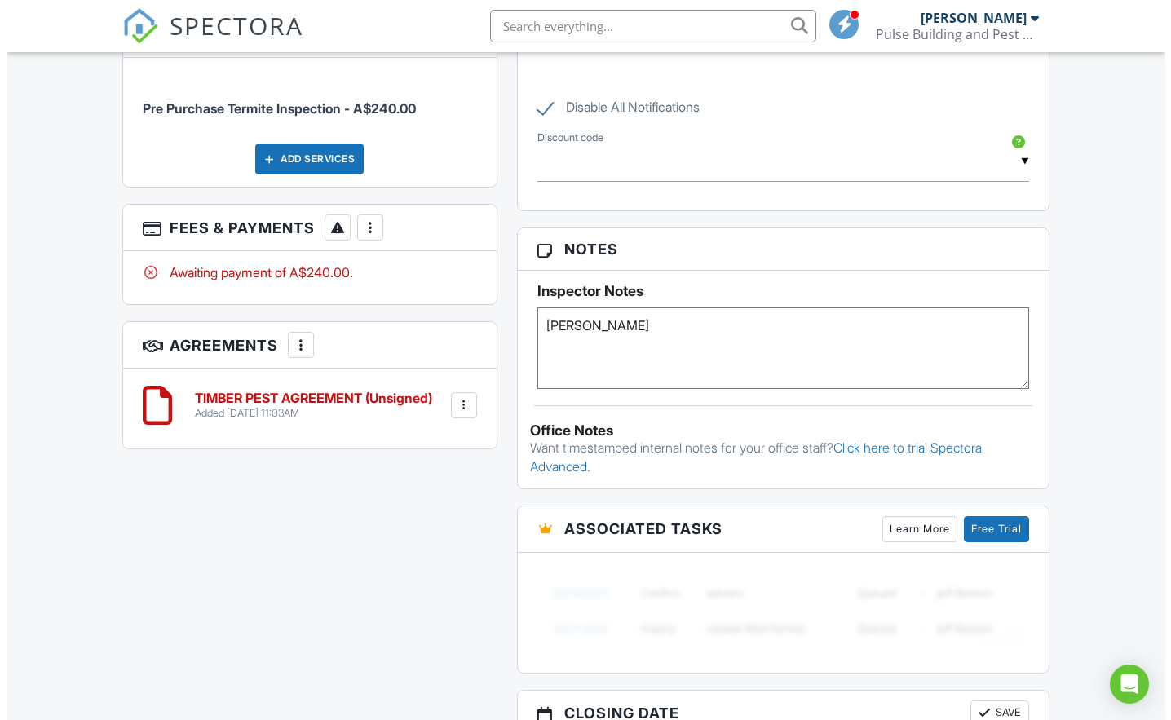
scroll to position [1158, 0]
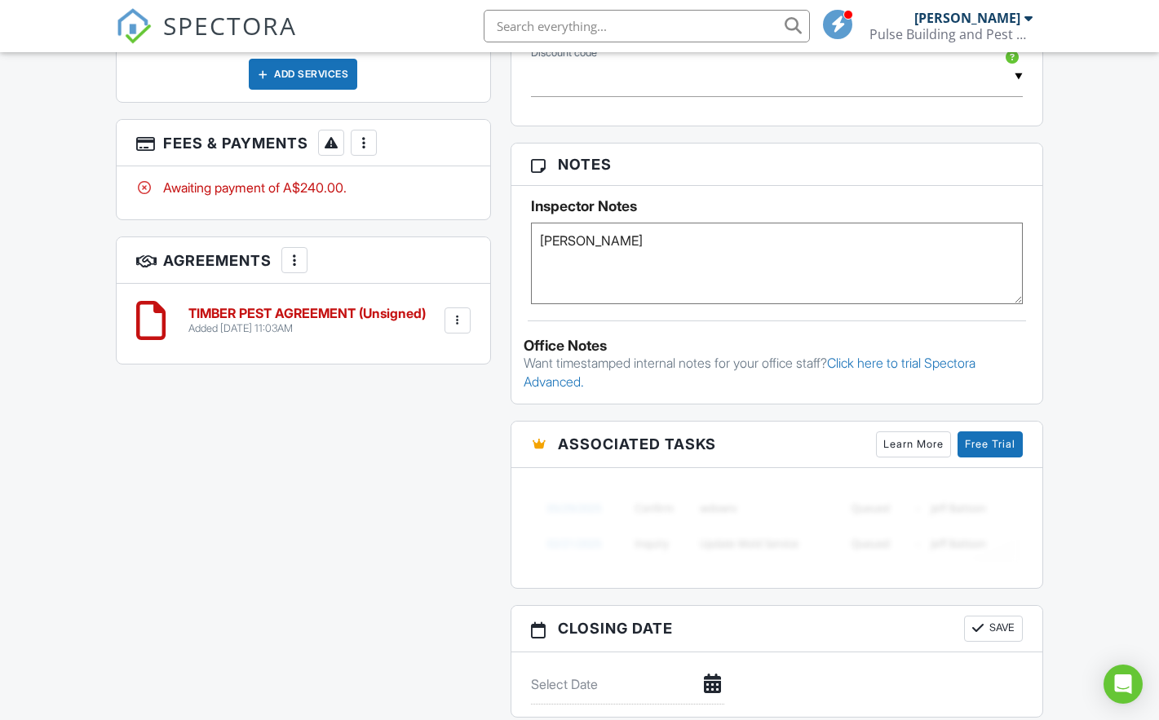
click at [303, 252] on div at bounding box center [294, 260] width 16 height 16
drag, startPoint x: 372, startPoint y: 374, endPoint x: 374, endPoint y: 366, distance: 8.5
click at [372, 374] on div "All emails and texts are disabled for this inspection! All emails and texts hav…" at bounding box center [579, 100] width 947 height 1526
click at [372, 135] on div at bounding box center [364, 143] width 16 height 16
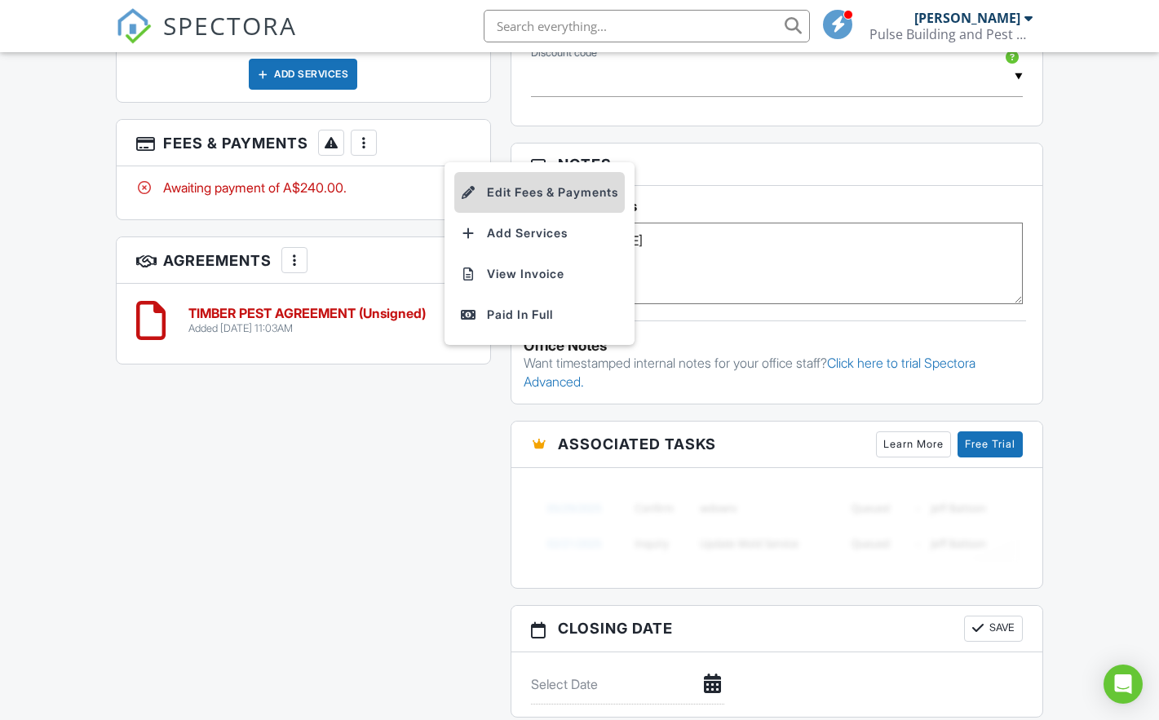
click at [526, 173] on li "Edit Fees & Payments" at bounding box center [539, 192] width 170 height 41
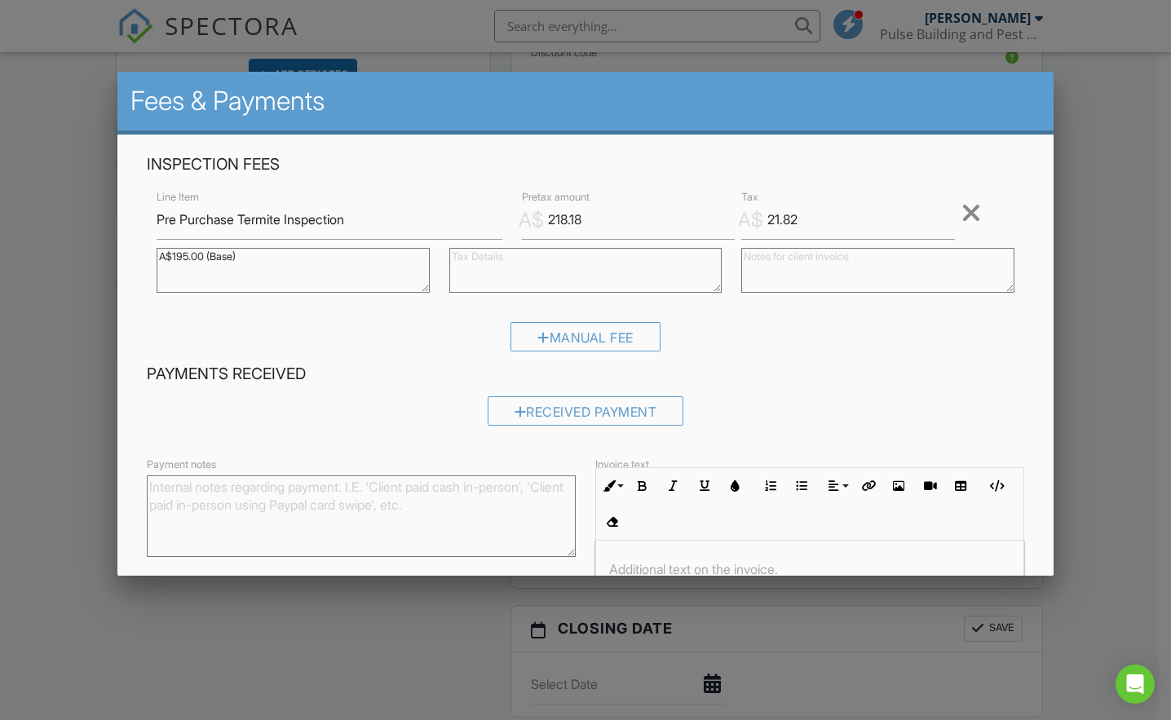
click at [649, 556] on div at bounding box center [809, 602] width 427 height 122
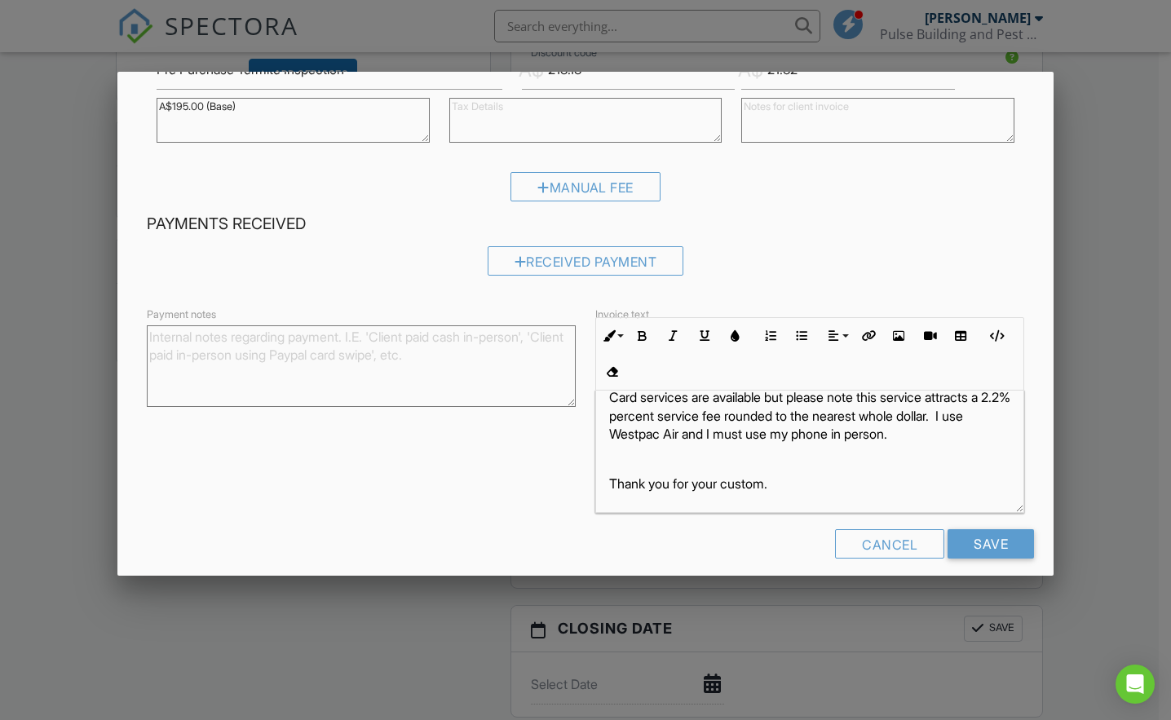
scroll to position [165, 0]
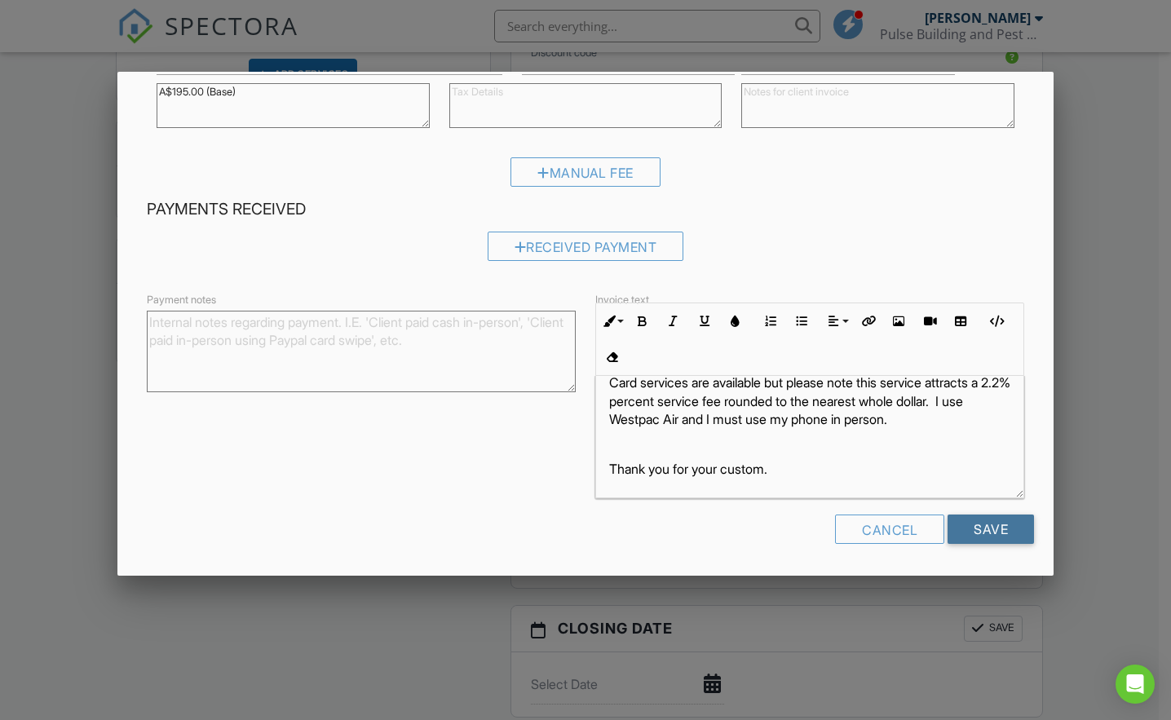
click at [982, 524] on input "Save" at bounding box center [991, 529] width 86 height 29
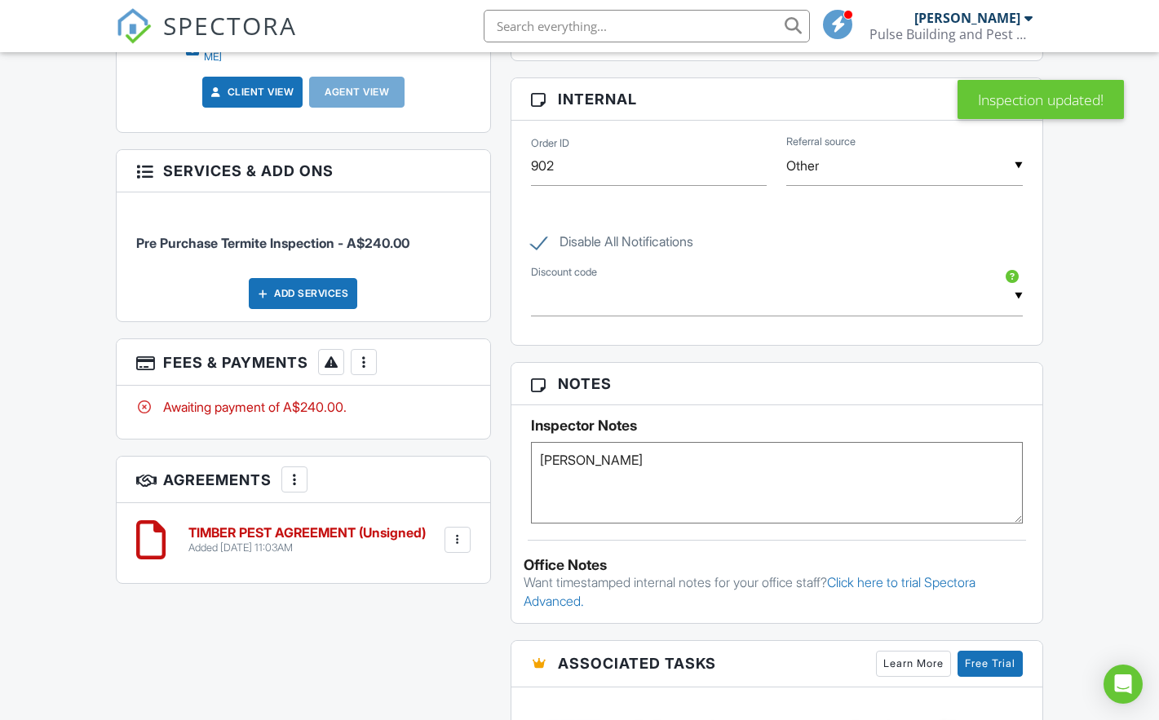
scroll to position [1025, 0]
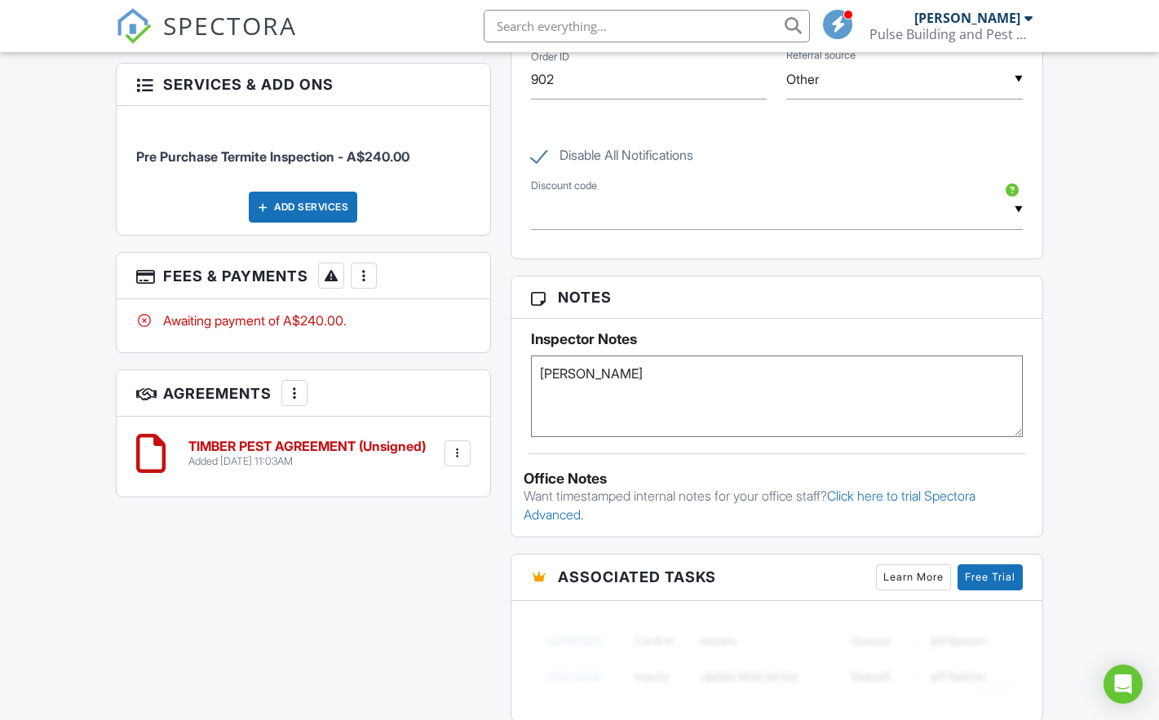
click at [31, 258] on div "Dashboard New Inspection Inspections Templates Contacts Profile Settings Unconf…" at bounding box center [579, 133] width 1159 height 2212
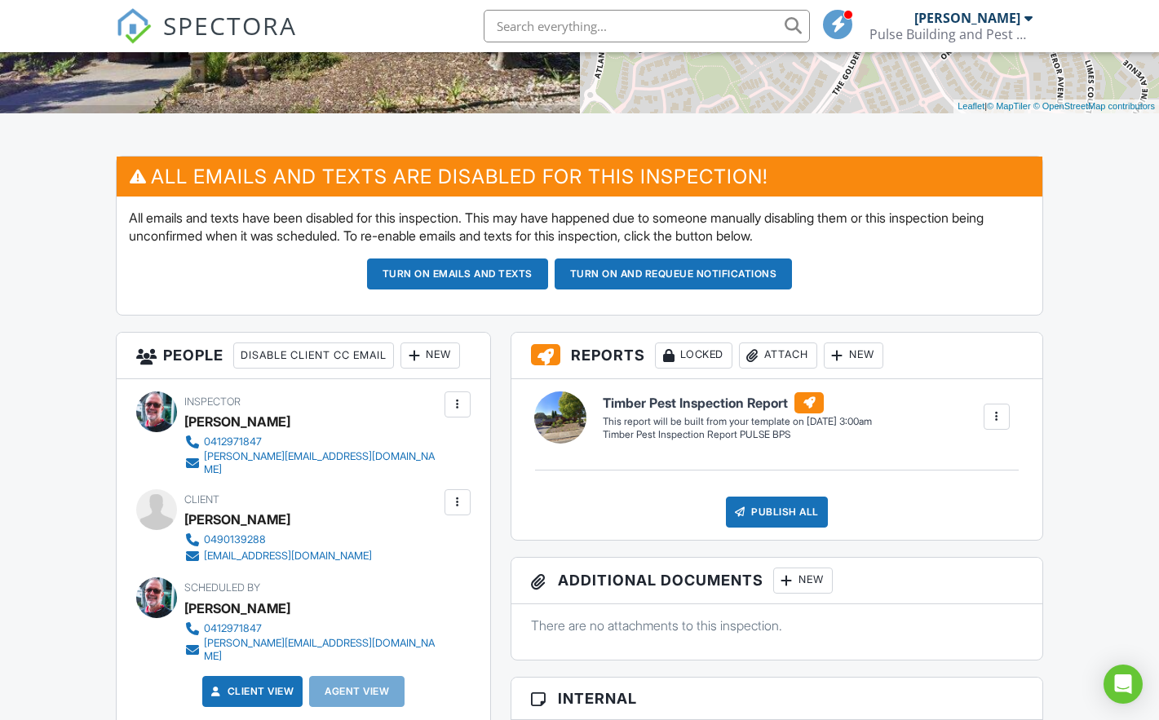
scroll to position [356, 0]
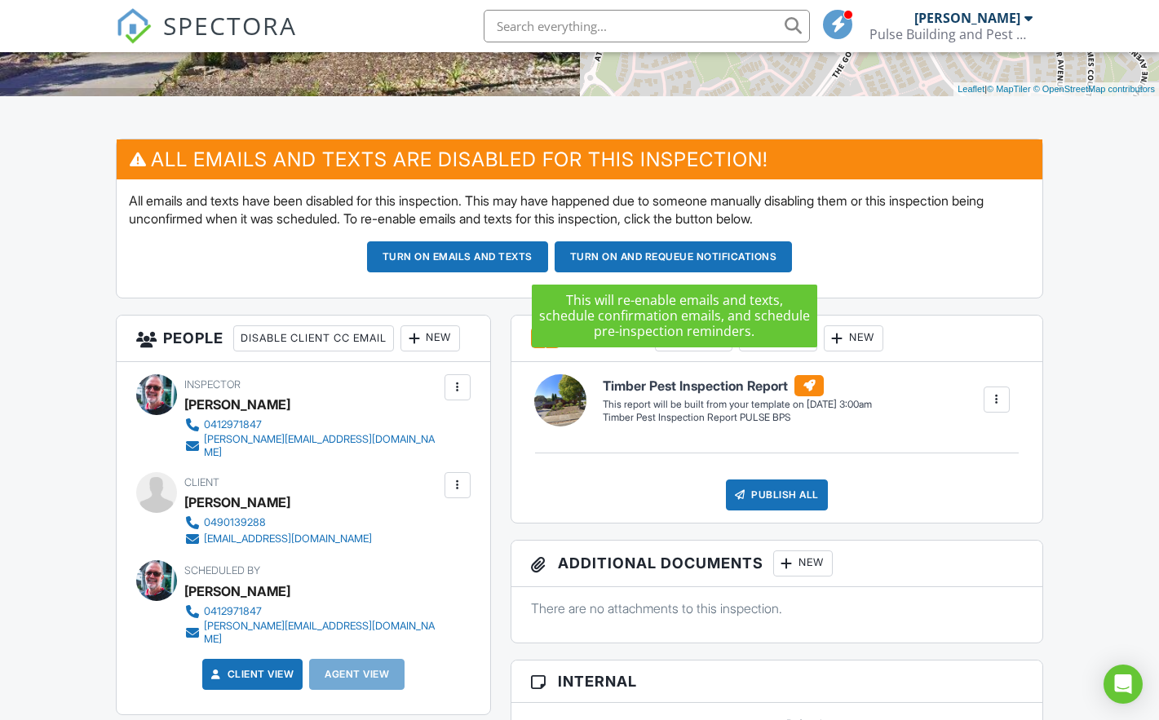
click at [671, 252] on button "Turn on and Requeue Notifications" at bounding box center [674, 256] width 238 height 31
